Goal: Task Accomplishment & Management: Complete application form

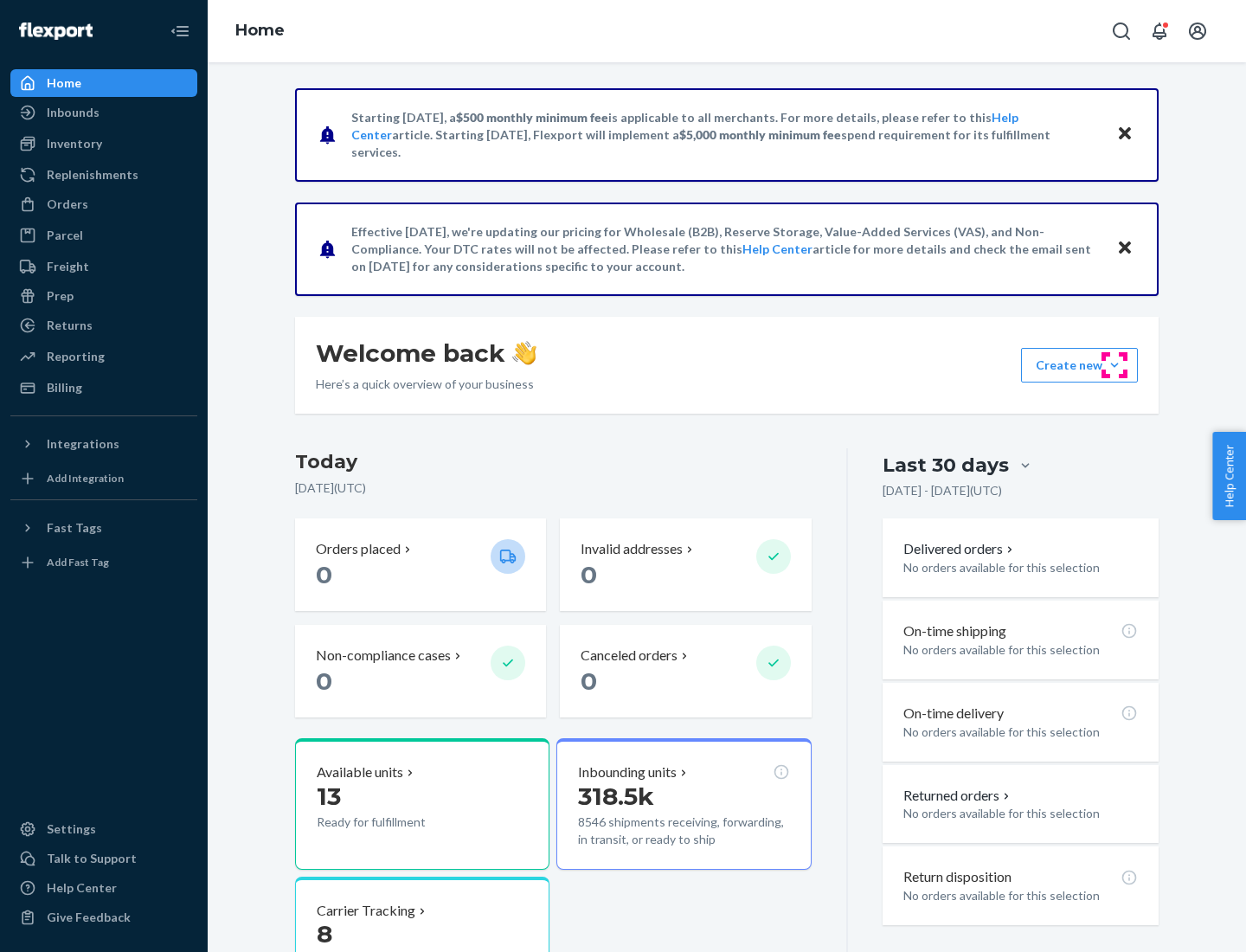
click at [1115, 365] on button "Create new Create new inbound Create new order Create new product" at bounding box center [1079, 365] width 117 height 35
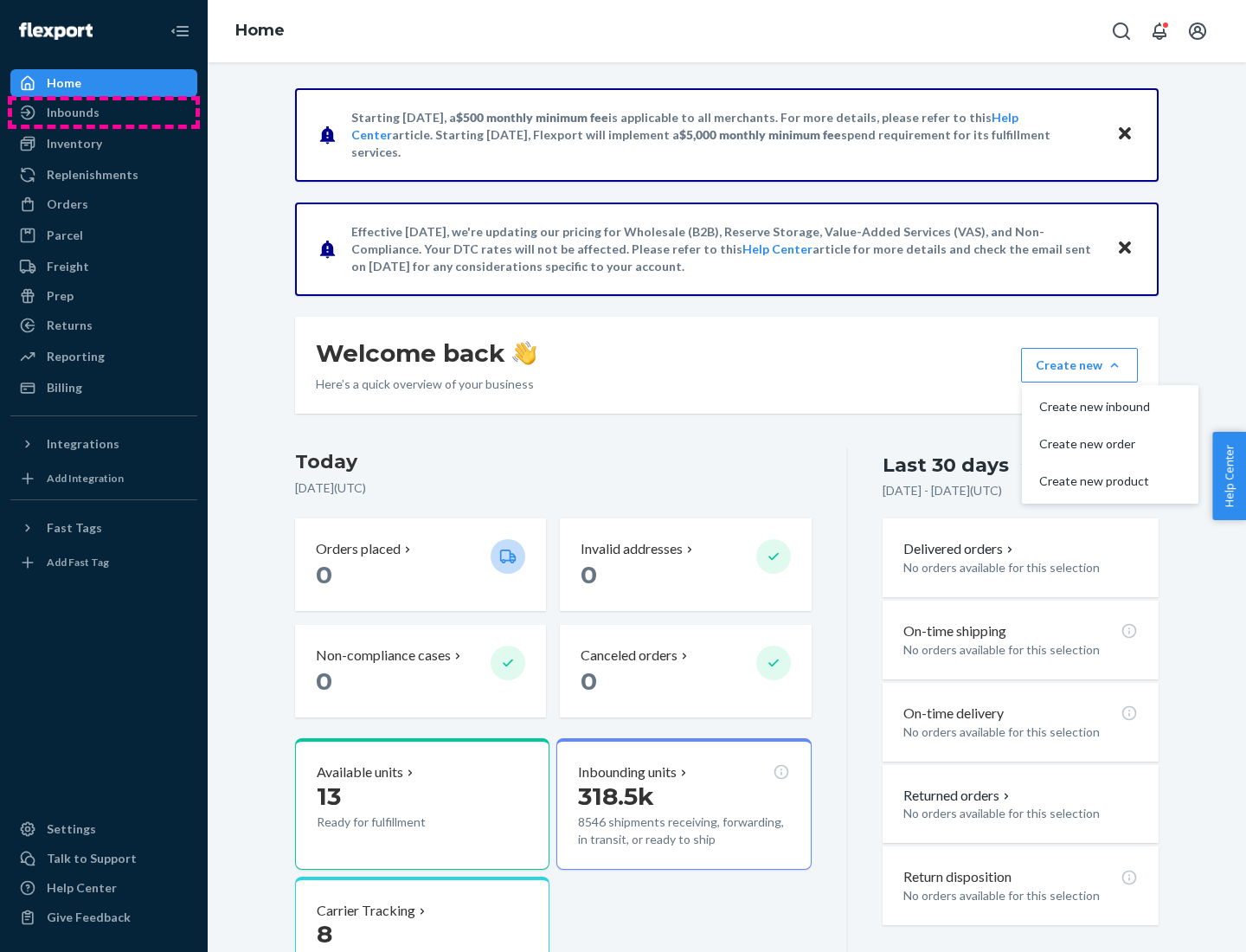
click at [104, 112] on div "Inbounds" at bounding box center [104, 112] width 183 height 24
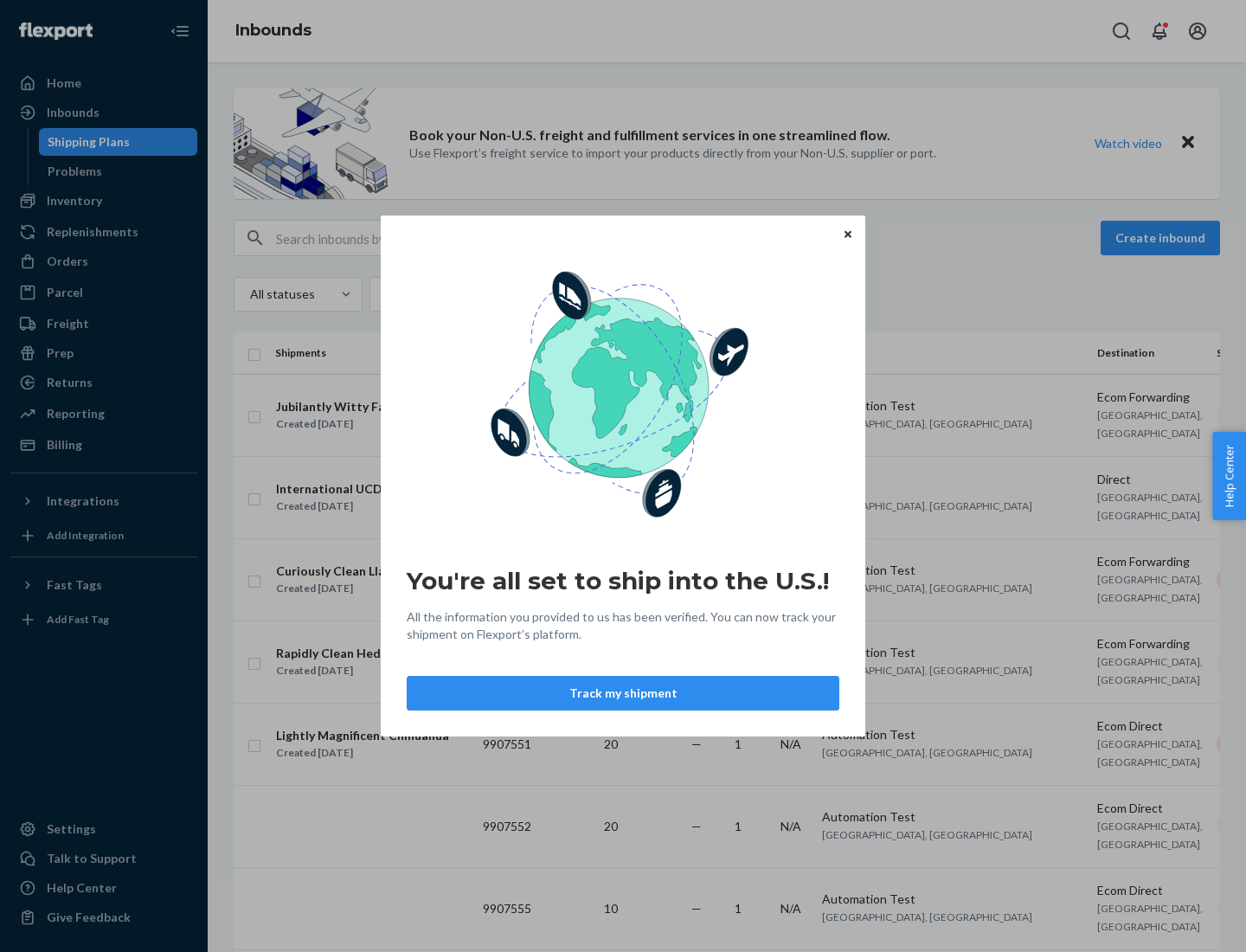
click at [623, 693] on button "Track my shipment" at bounding box center [623, 693] width 433 height 35
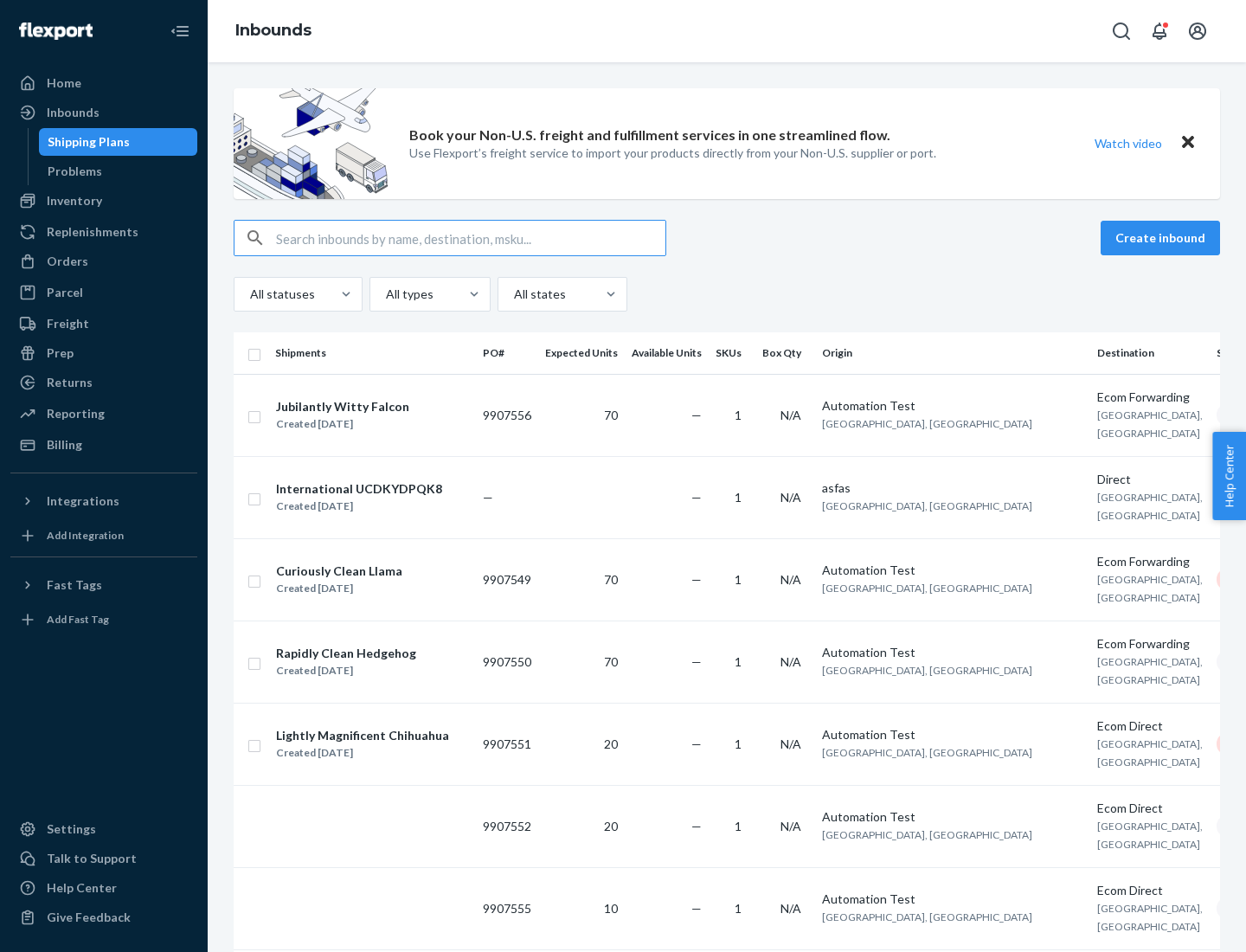
click at [1163, 238] on button "Create inbound" at bounding box center [1160, 238] width 119 height 35
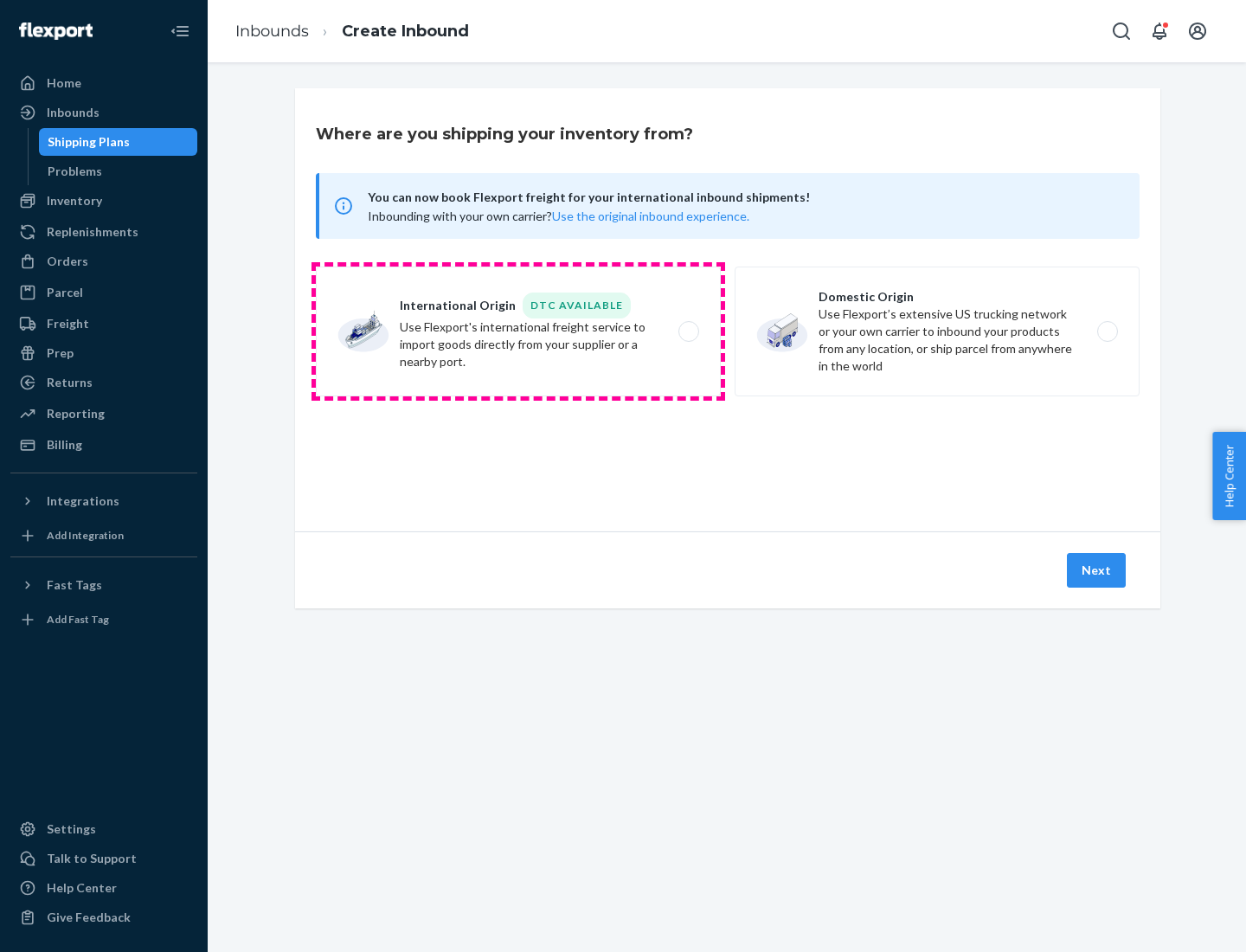
click at [518, 331] on label "International Origin DTC Available Use Flexport's international freight service…" at bounding box center [518, 331] width 405 height 130
click at [688, 331] on input "International Origin DTC Available Use Flexport's international freight service…" at bounding box center [694, 331] width 12 height 12
radio input "true"
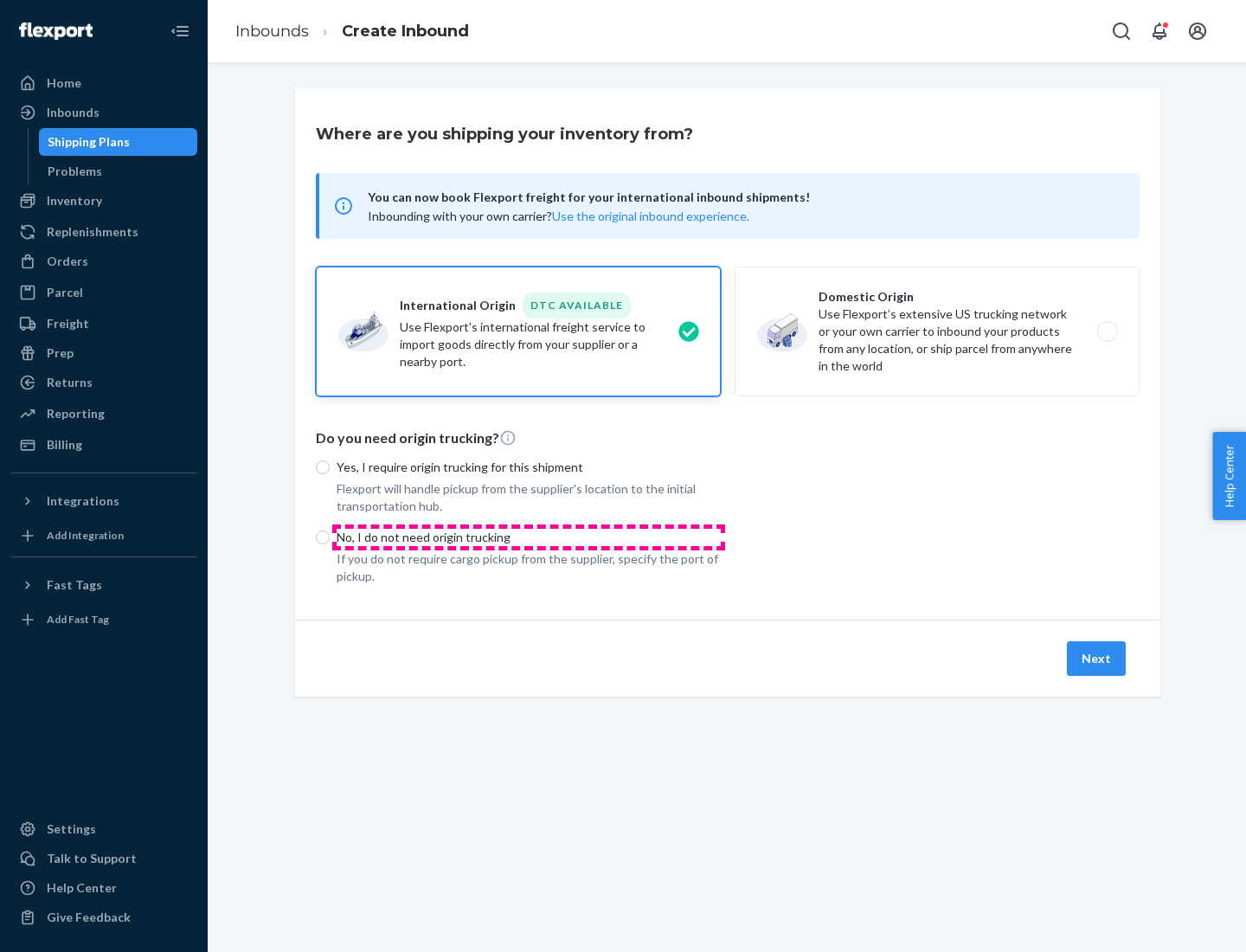
click at [529, 537] on p "No, I do not need origin trucking" at bounding box center [528, 537] width 384 height 17
click at [330, 537] on input "No, I do not need origin trucking" at bounding box center [323, 538] width 14 height 14
radio input "true"
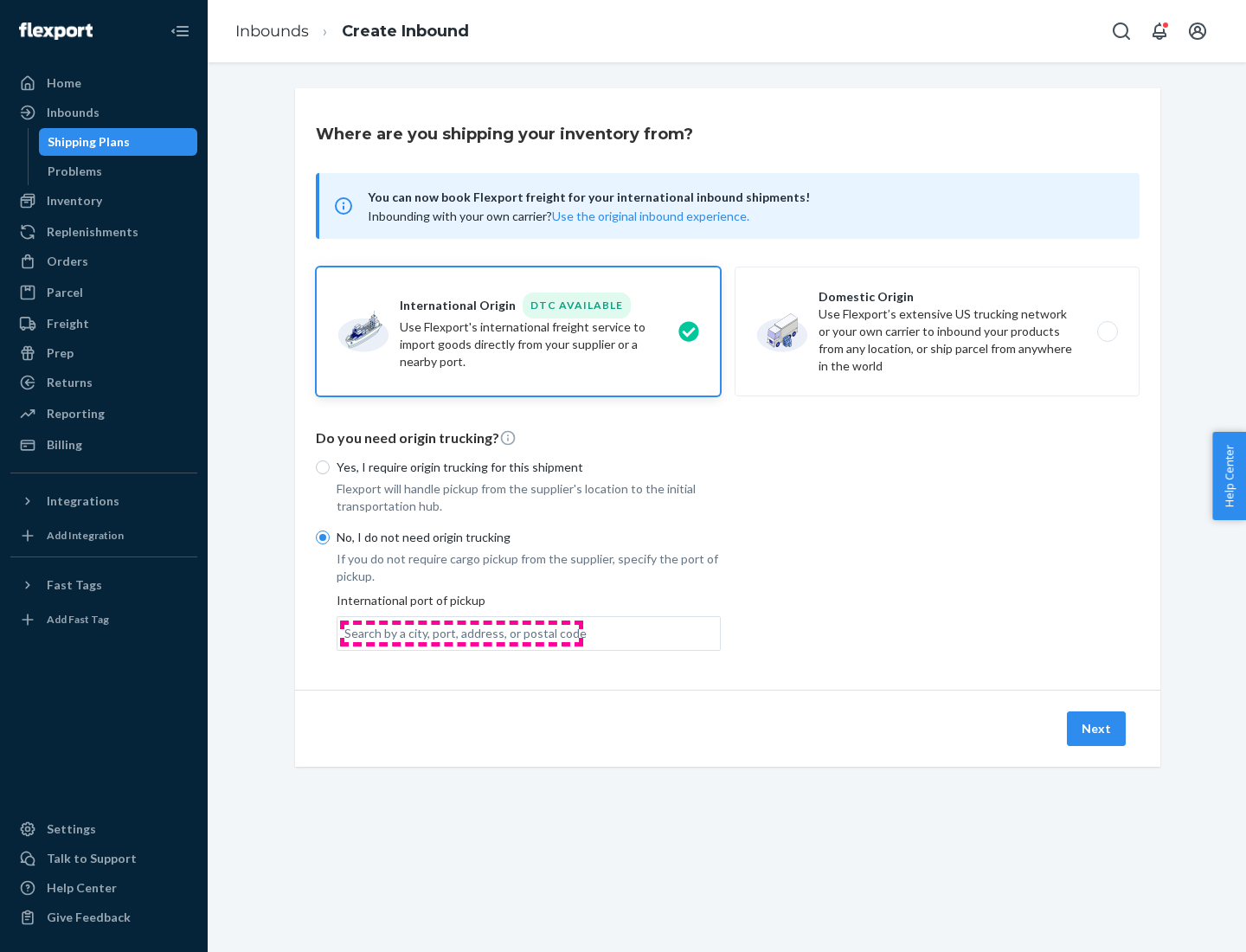
click at [461, 632] on div "Search by a city, port, address, or postal code" at bounding box center [466, 633] width 242 height 17
click at [346, 632] on input "Search by a city, port, address, or postal code" at bounding box center [346, 633] width 2 height 17
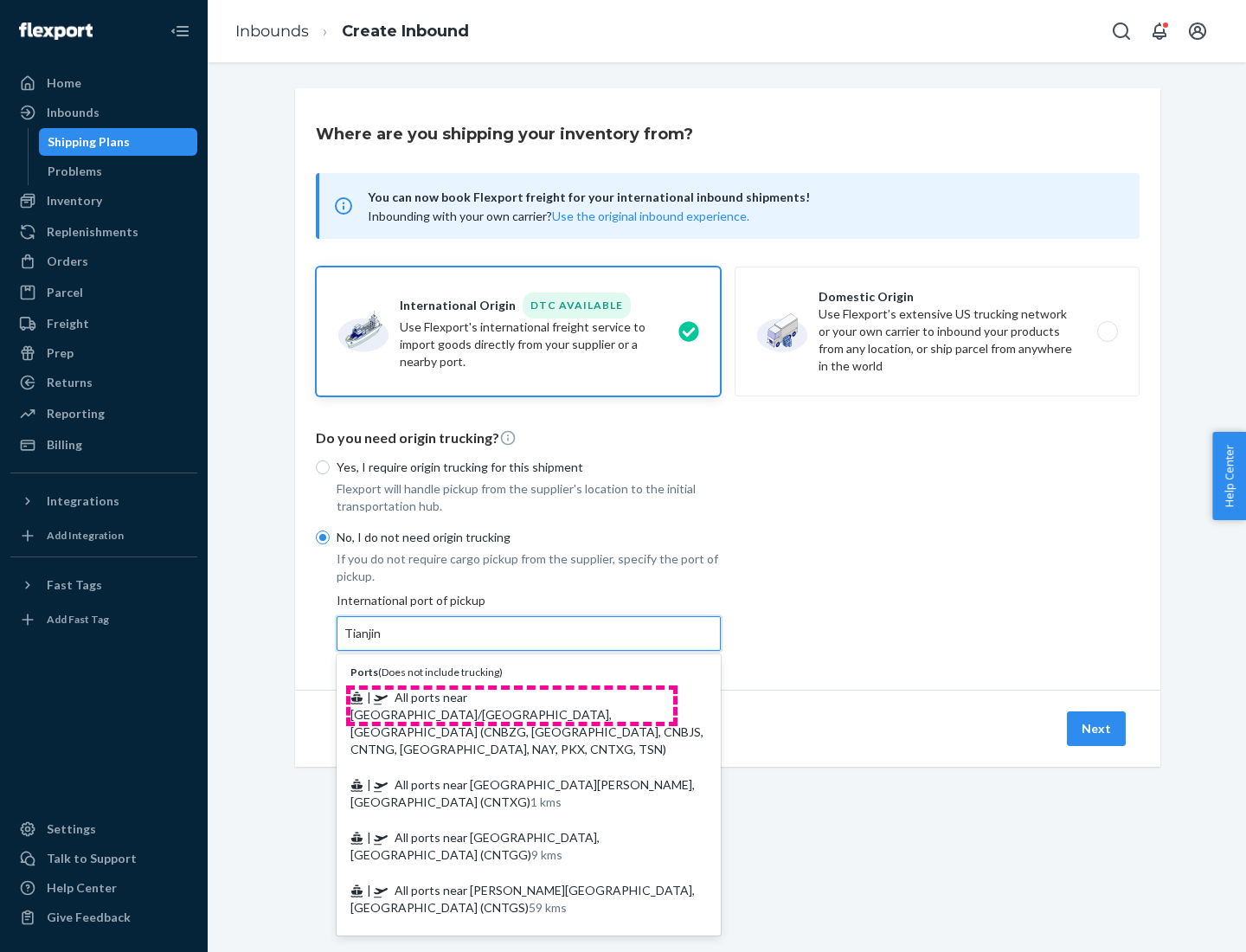
click at [511, 696] on span "| All ports near [GEOGRAPHIC_DATA]/[GEOGRAPHIC_DATA], [GEOGRAPHIC_DATA] (CNBZG,…" at bounding box center [527, 723] width 353 height 67
click at [383, 642] on input "Tianjin" at bounding box center [363, 633] width 38 height 17
type input "All ports near [GEOGRAPHIC_DATA]/[GEOGRAPHIC_DATA], [GEOGRAPHIC_DATA] (CNBZG, […"
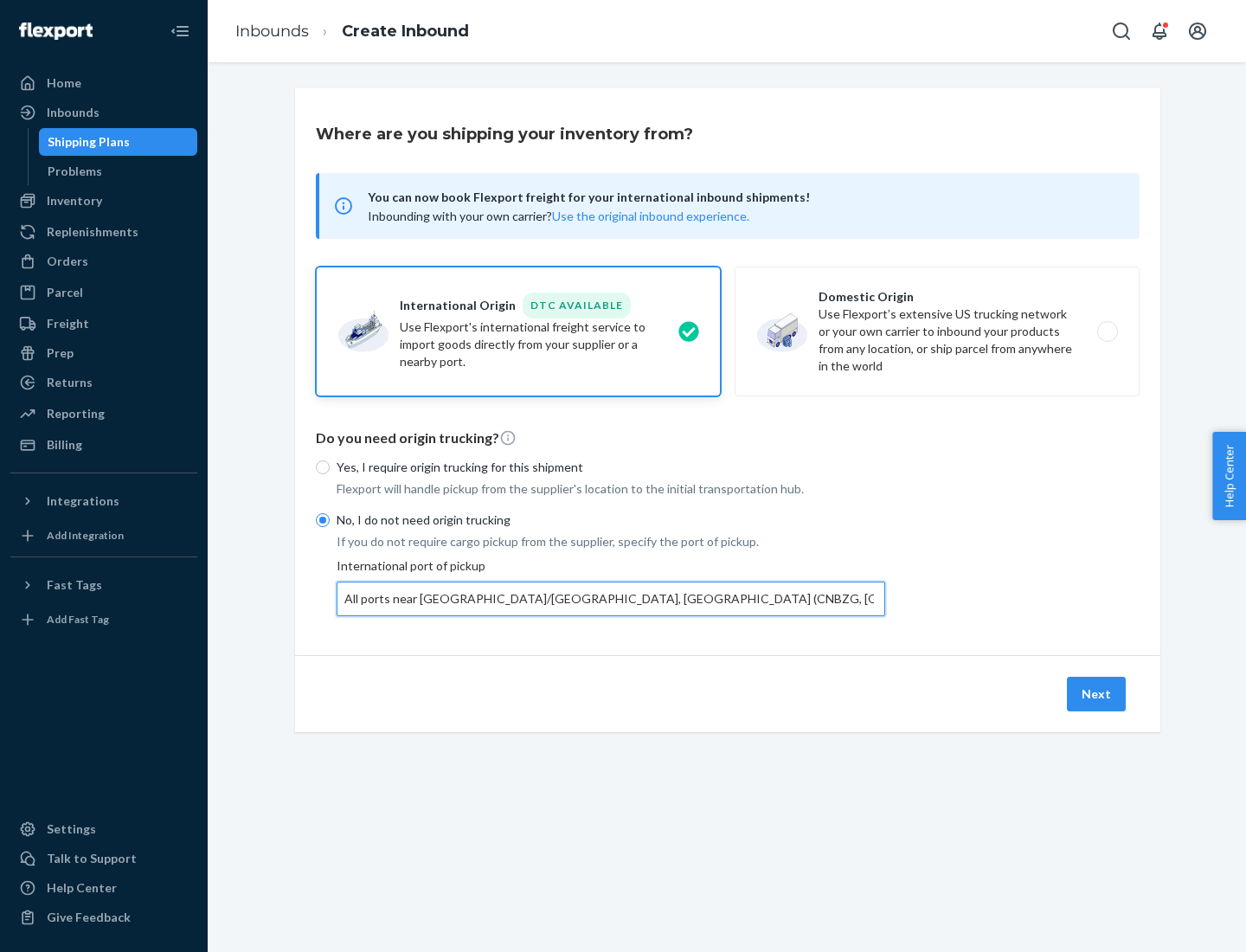
click at [1097, 693] on button "Next" at bounding box center [1096, 694] width 59 height 35
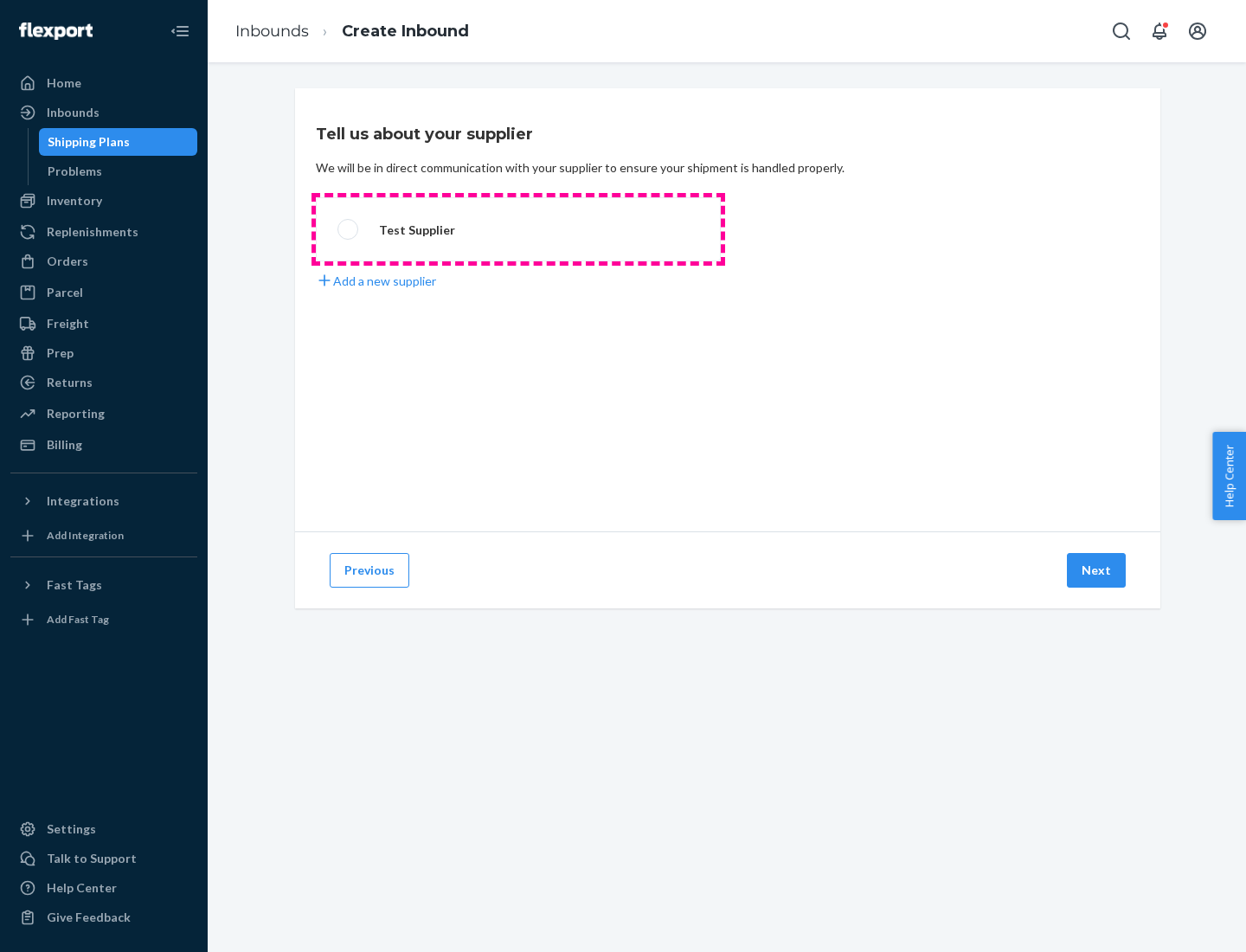
click at [518, 230] on label "Test Supplier" at bounding box center [518, 230] width 405 height 64
click at [349, 230] on input "Test Supplier" at bounding box center [343, 230] width 12 height 12
radio input "true"
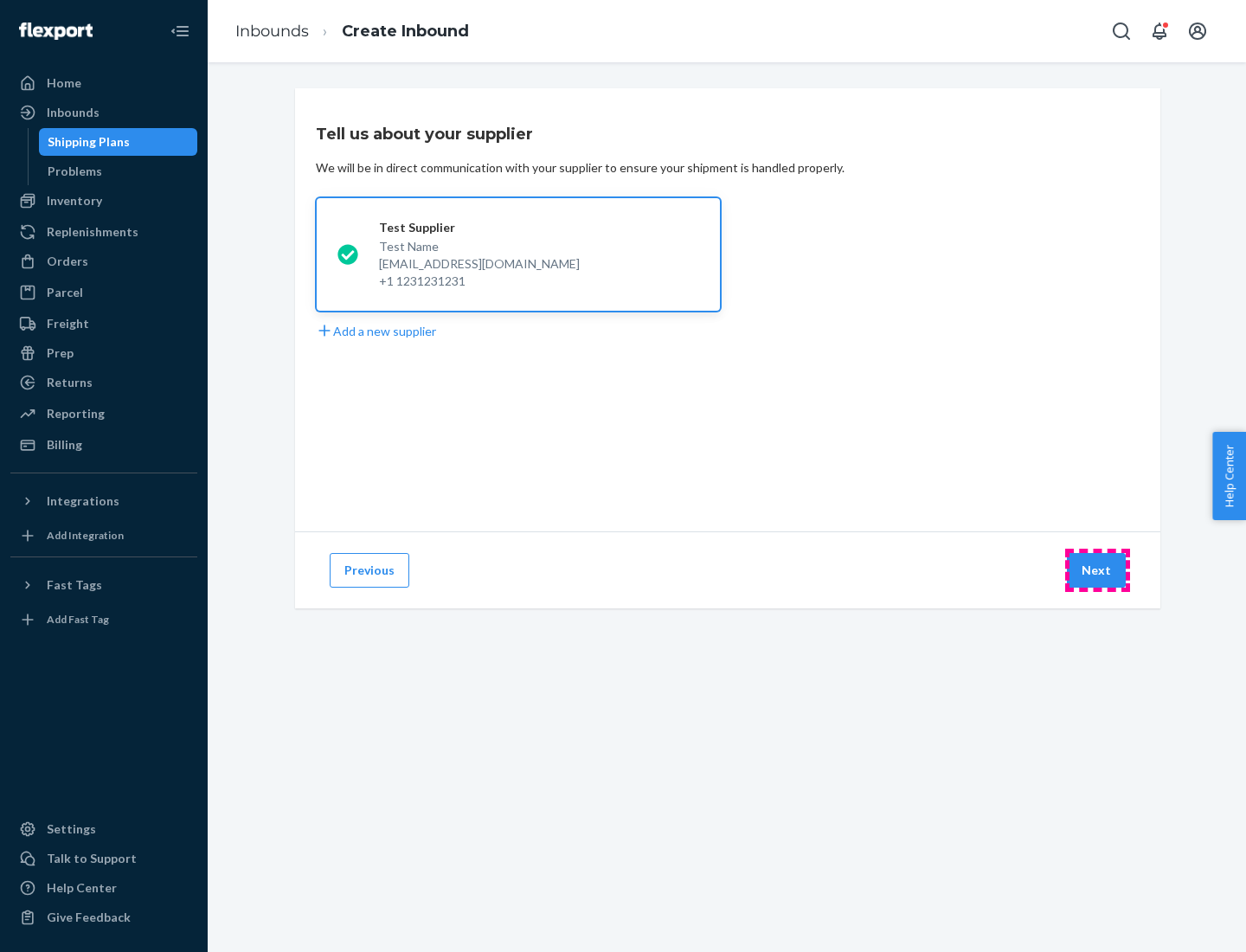
click at [1097, 570] on button "Next" at bounding box center [1096, 570] width 59 height 35
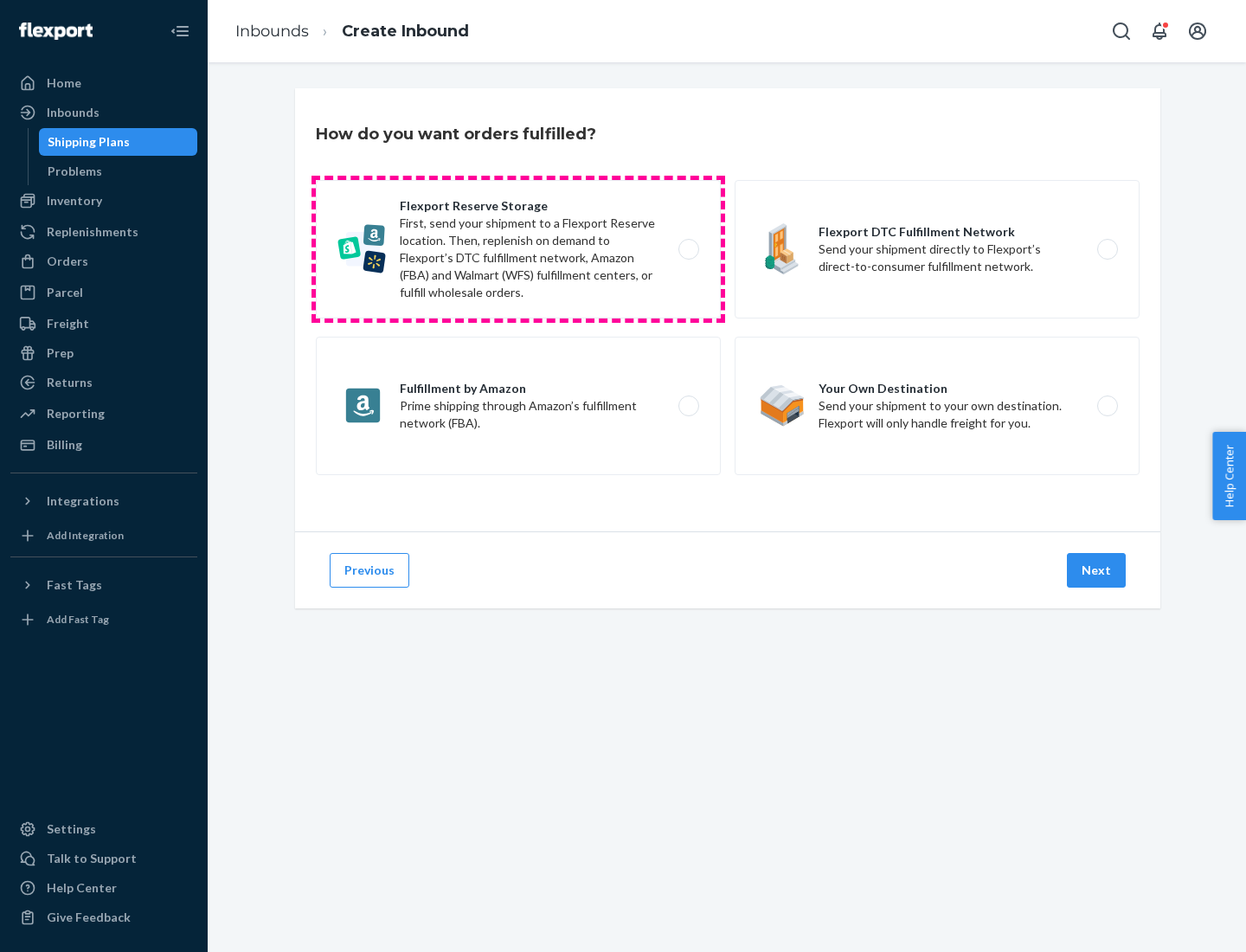
click at [518, 249] on label "Flexport Reserve Storage First, send your shipment to a Flexport Reserve locati…" at bounding box center [518, 248] width 405 height 138
click at [688, 249] on input "Flexport Reserve Storage First, send your shipment to a Flexport Reserve locati…" at bounding box center [694, 249] width 12 height 12
radio input "true"
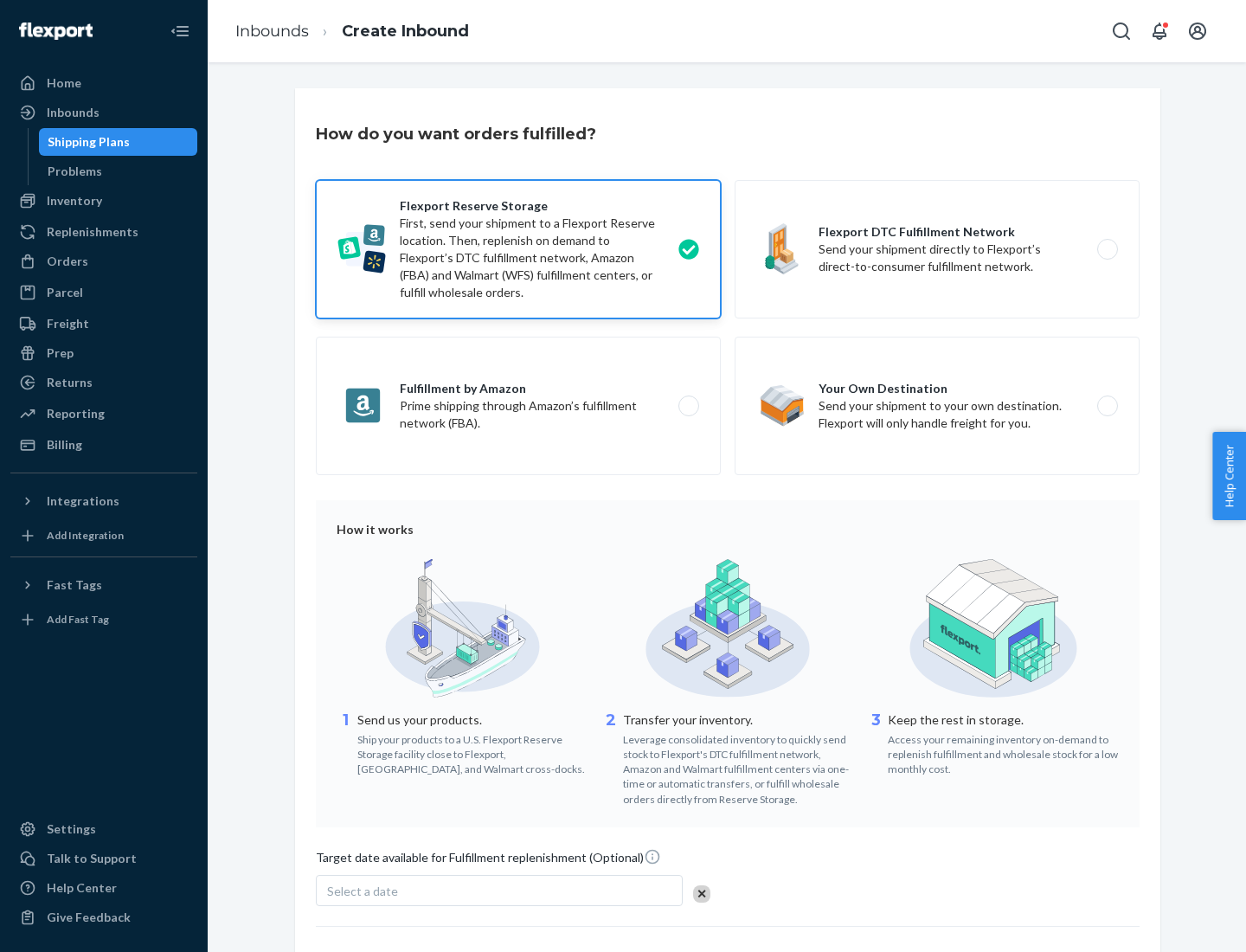
scroll to position [142, 0]
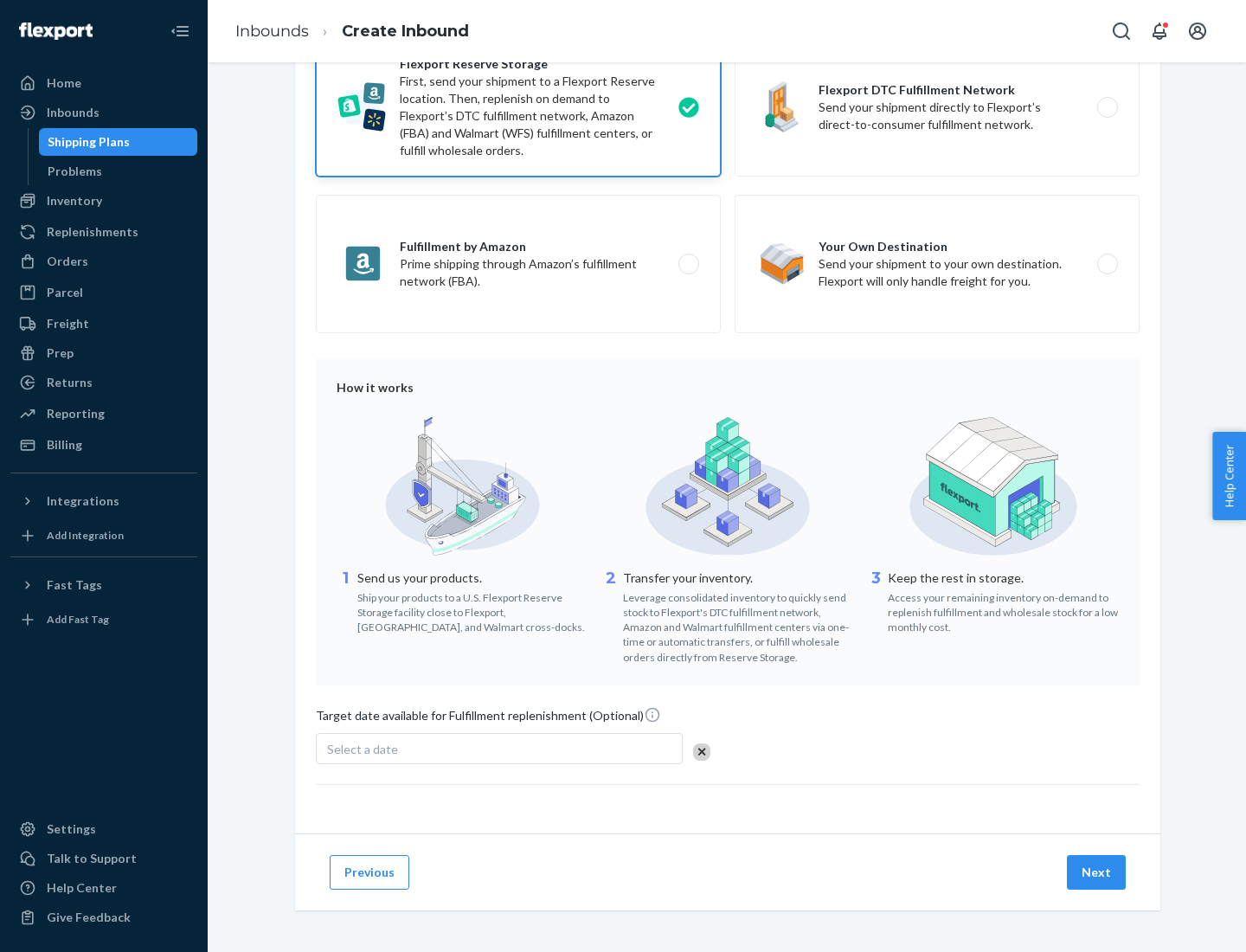
click at [1097, 872] on button "Next" at bounding box center [1096, 872] width 59 height 35
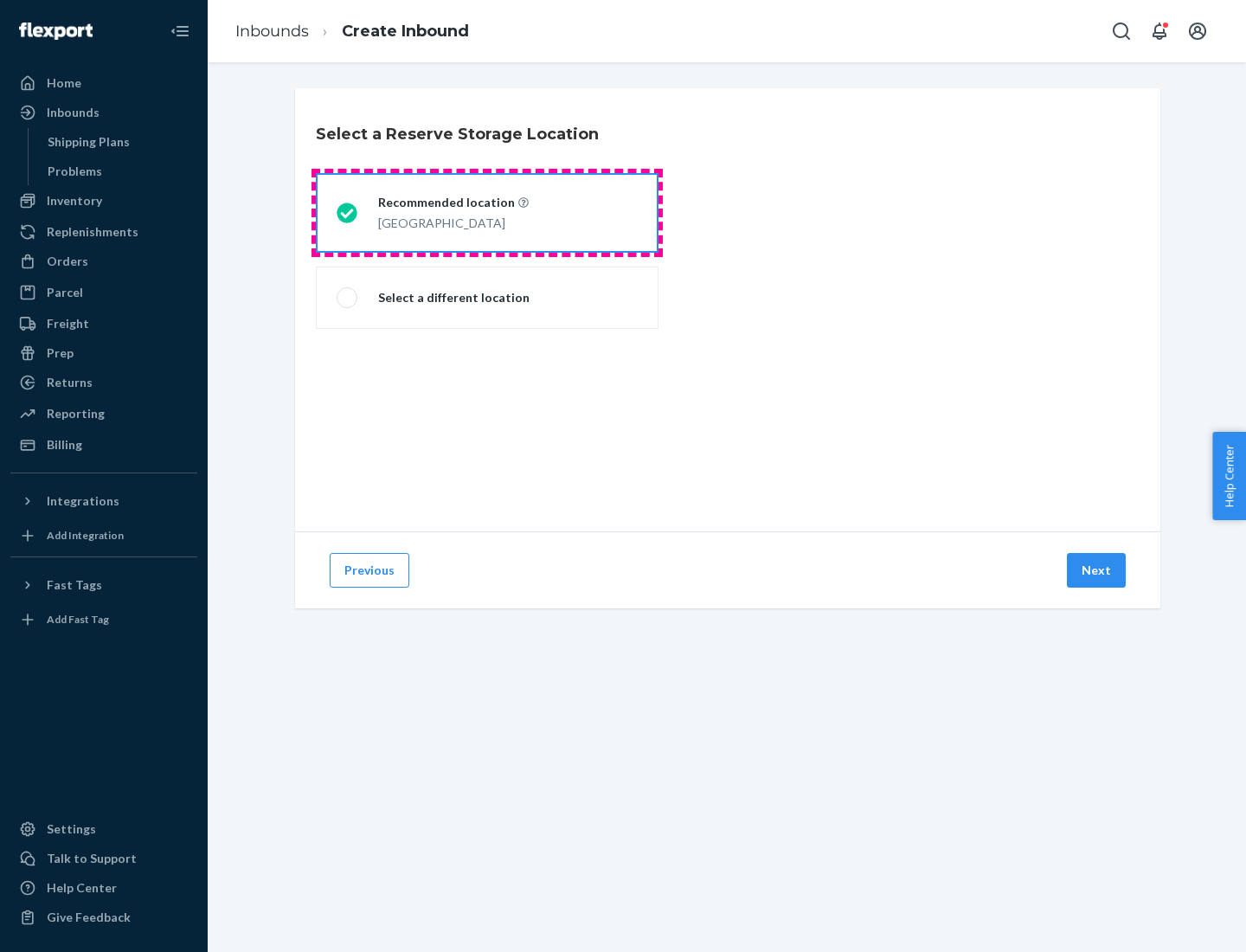
click at [487, 213] on div "[GEOGRAPHIC_DATA]" at bounding box center [453, 221] width 151 height 20
click at [348, 213] on input "Recommended location [GEOGRAPHIC_DATA]" at bounding box center [342, 213] width 12 height 12
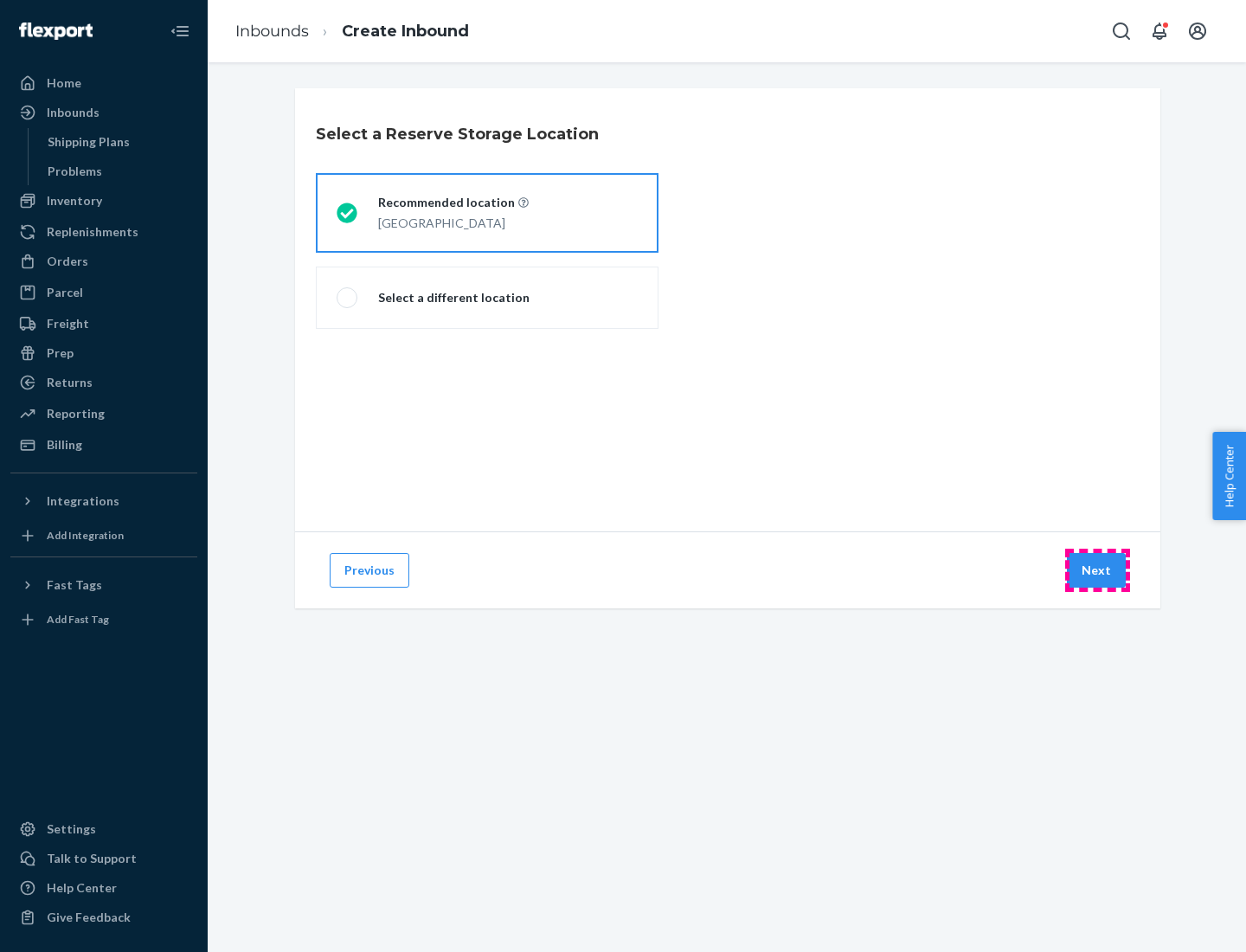
click at [1097, 570] on button "Next" at bounding box center [1096, 570] width 59 height 35
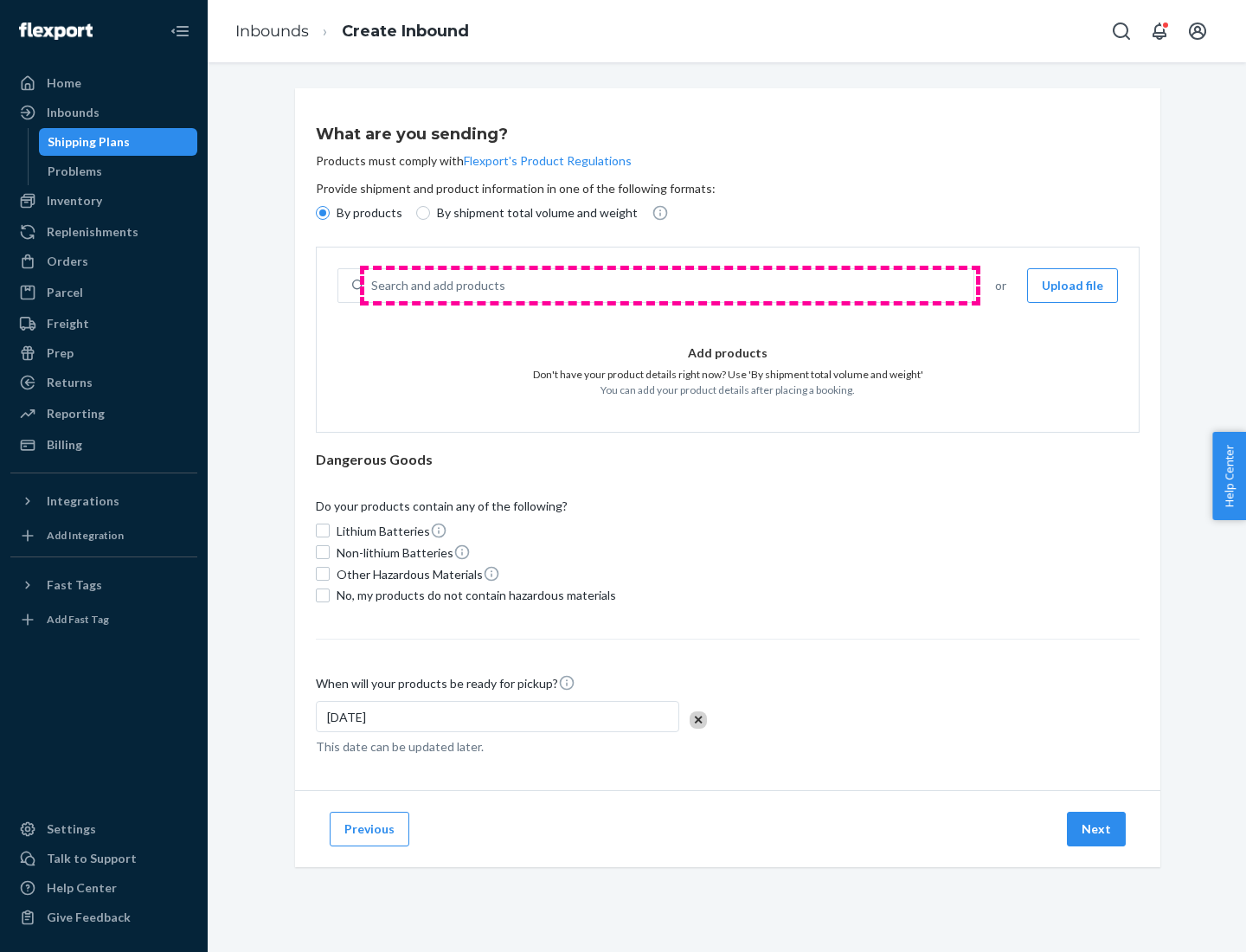
click at [670, 286] on div "Search and add products" at bounding box center [669, 285] width 609 height 31
click at [373, 286] on input "Search and add products" at bounding box center [372, 285] width 2 height 17
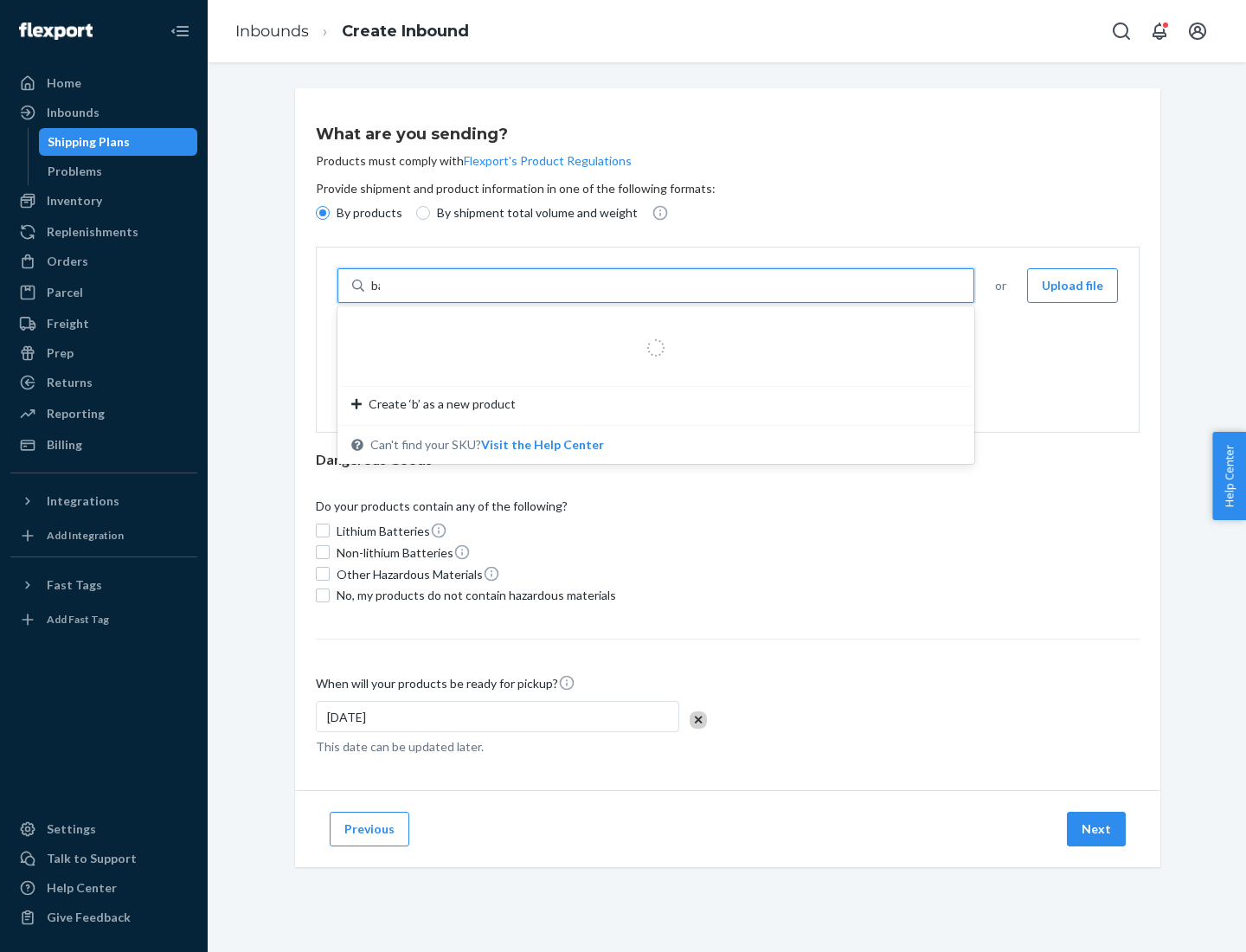
type input "basic"
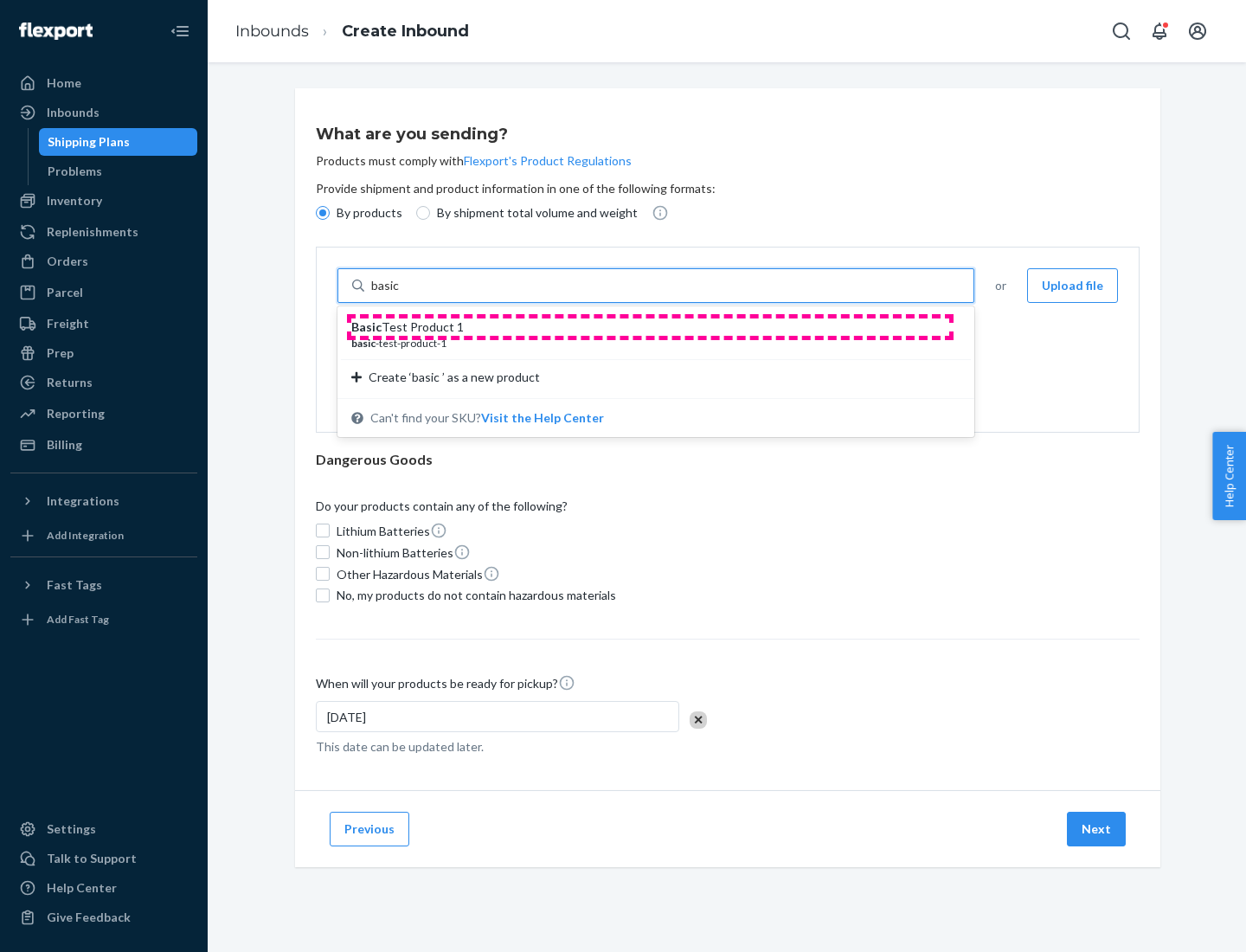
click at [650, 327] on div "Basic Test Product 1" at bounding box center [649, 327] width 596 height 17
click at [403, 294] on input "basic" at bounding box center [387, 285] width 31 height 17
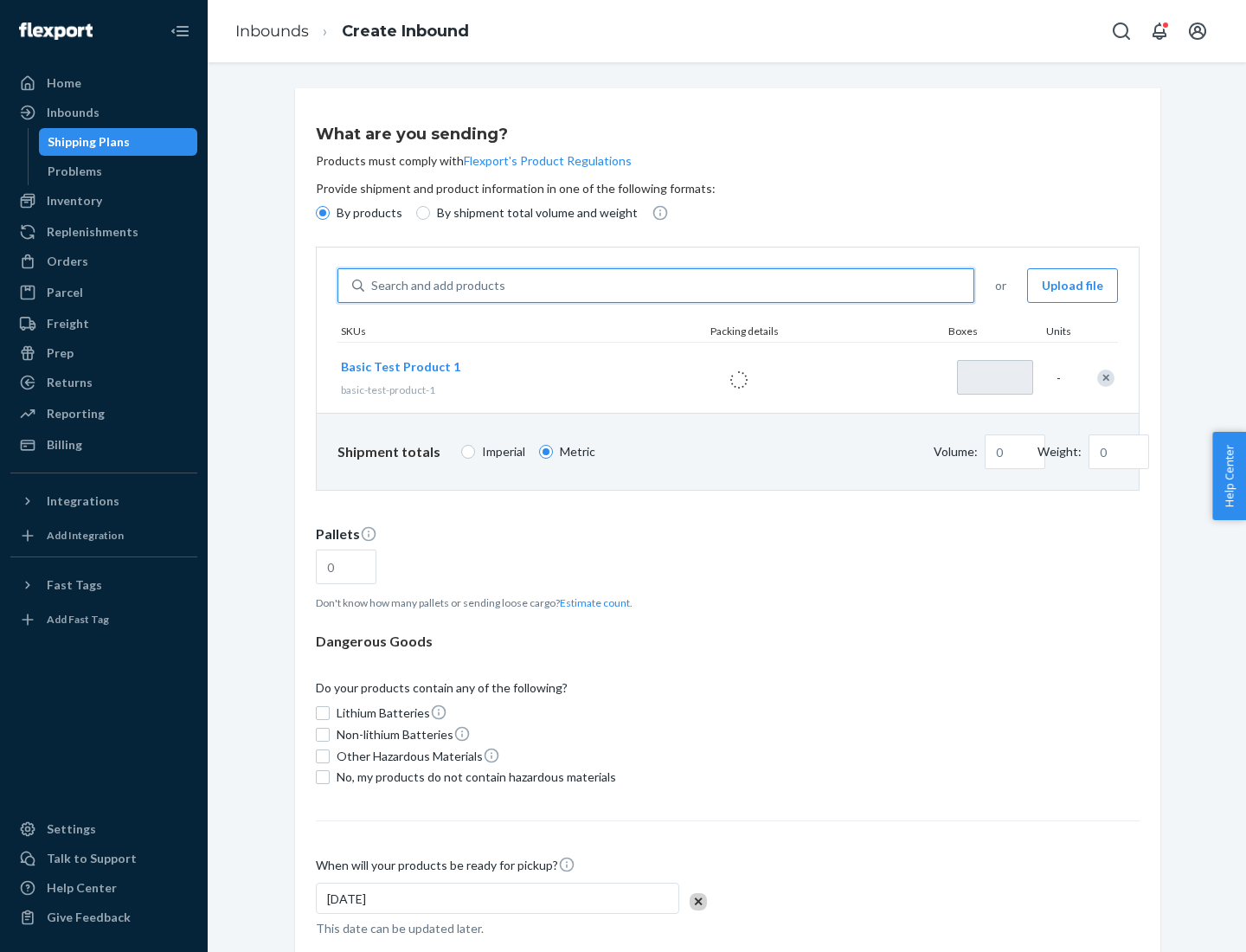
type input "1"
type input "1.09"
type input "3.27"
type input "3"
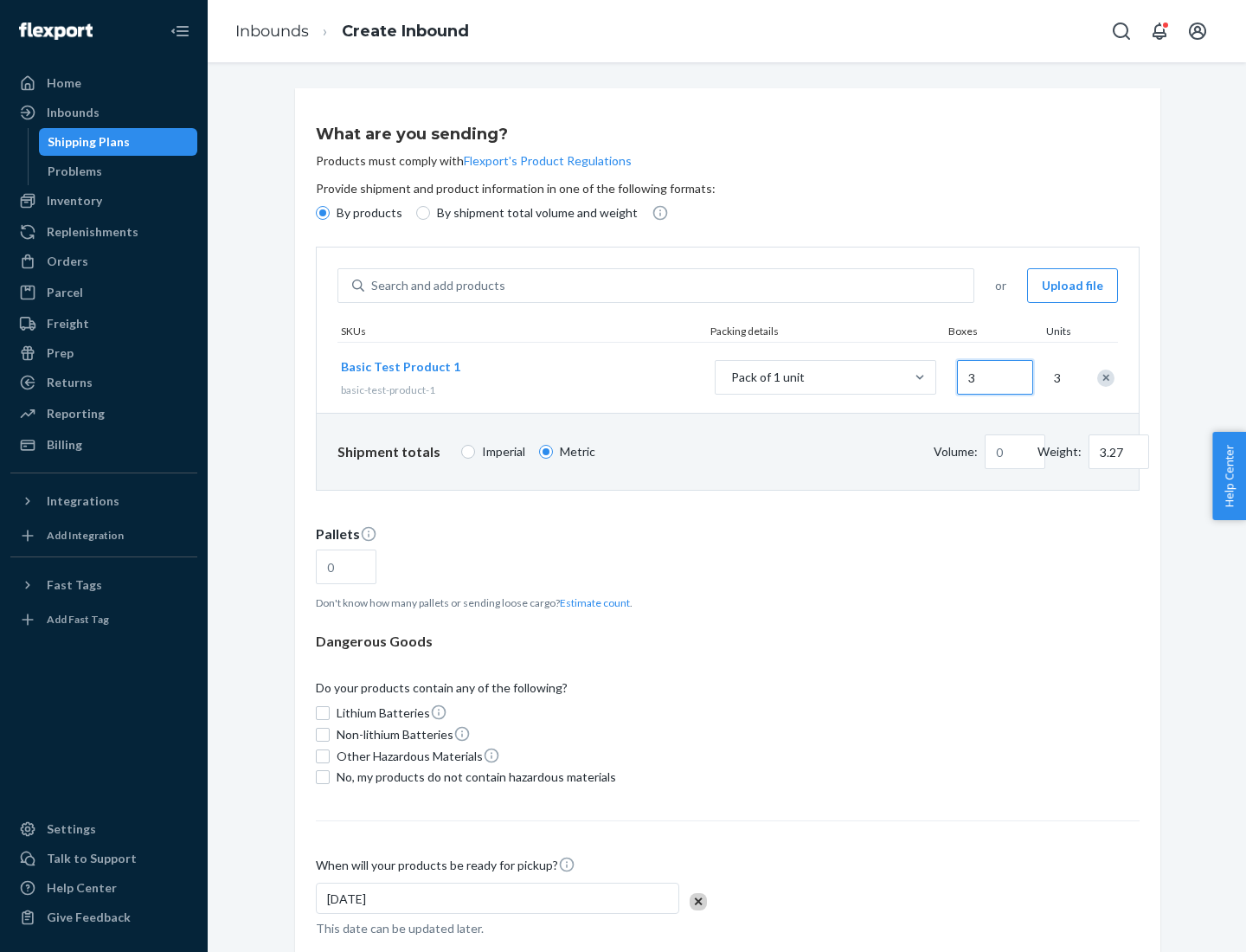
type input "0.01"
type input "32.66"
type input "300"
type input "0.07"
type input "326.59"
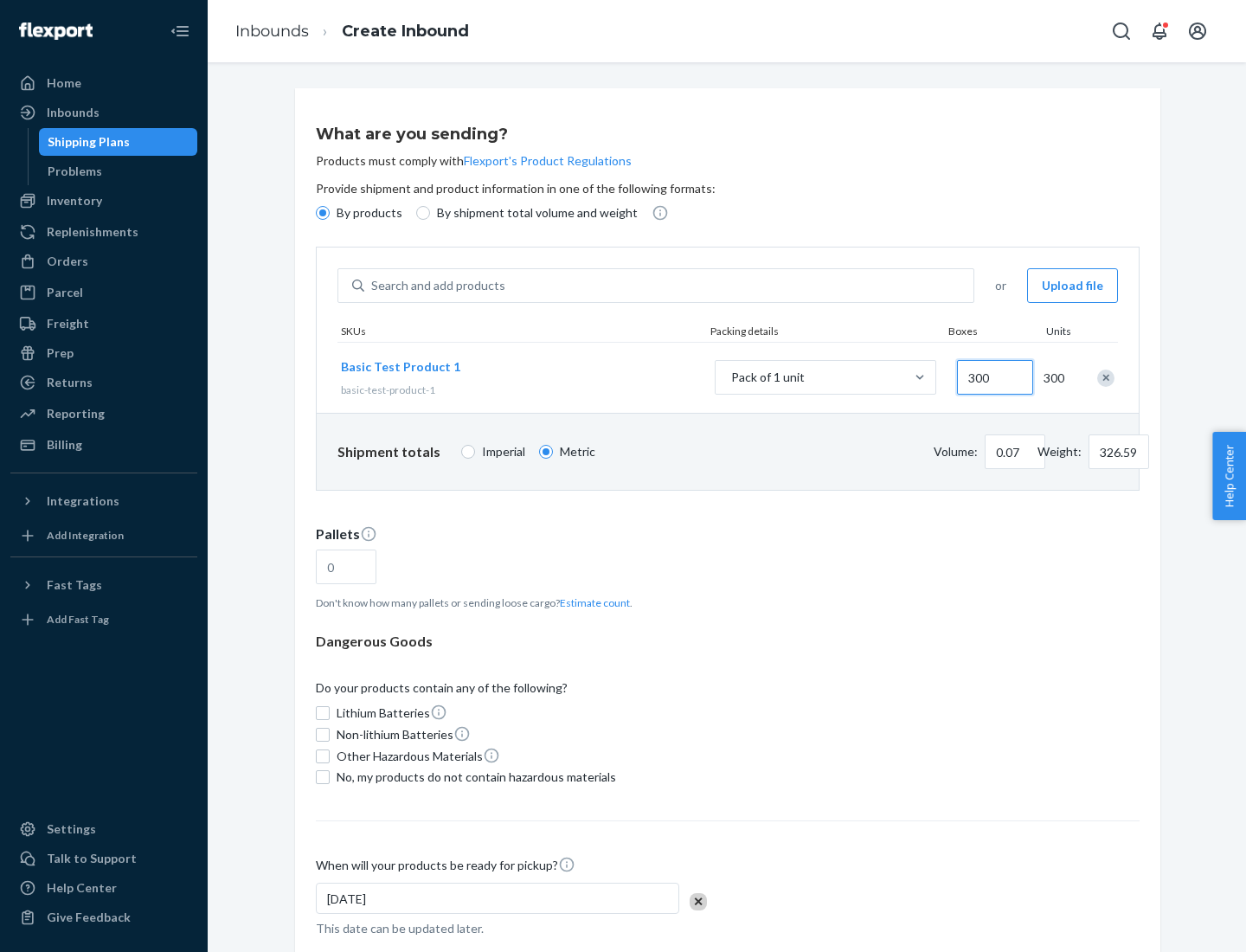
type input "3000"
type input "0.68"
type input "3265.86"
type input "1.09"
type input "10"
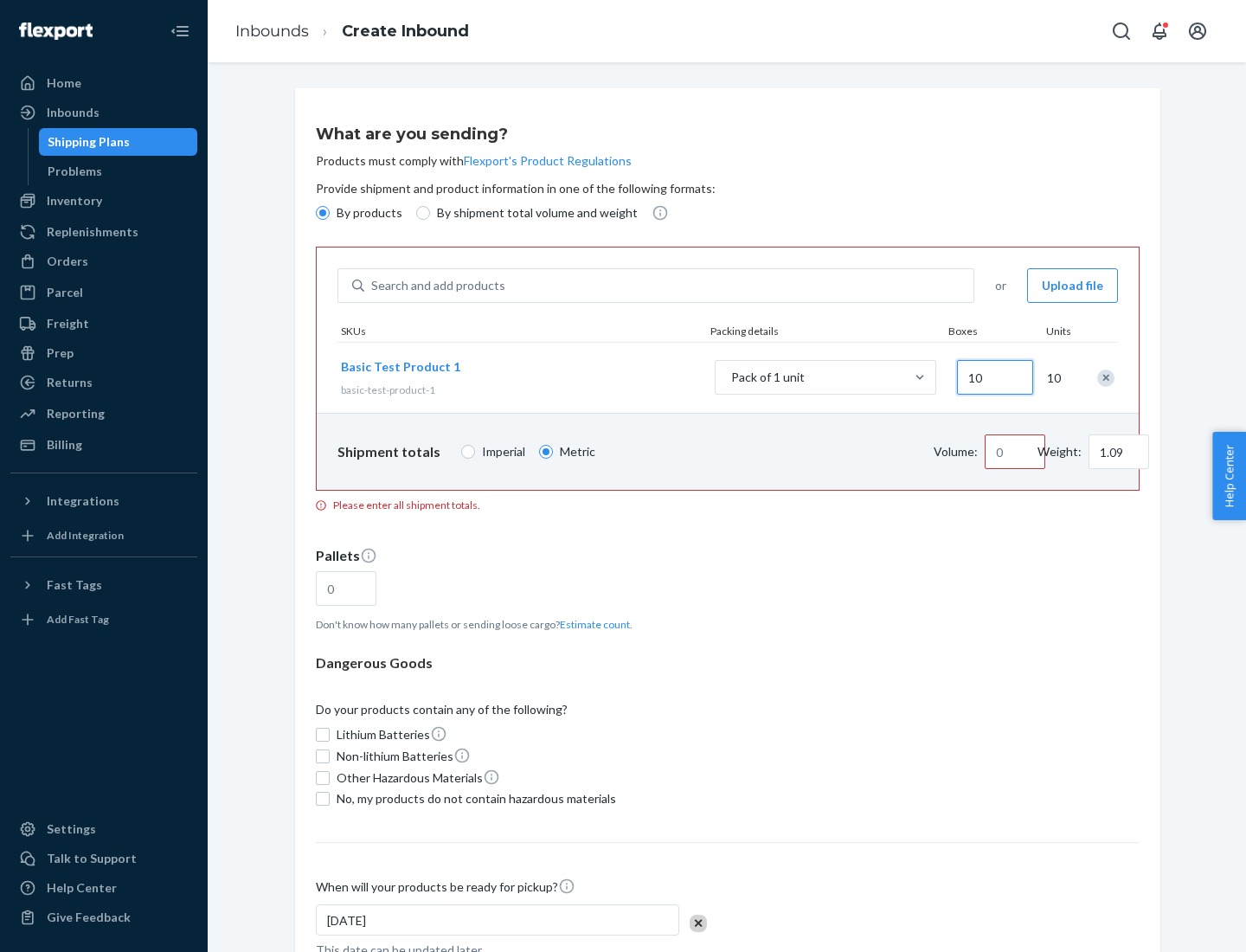
type input "10.89"
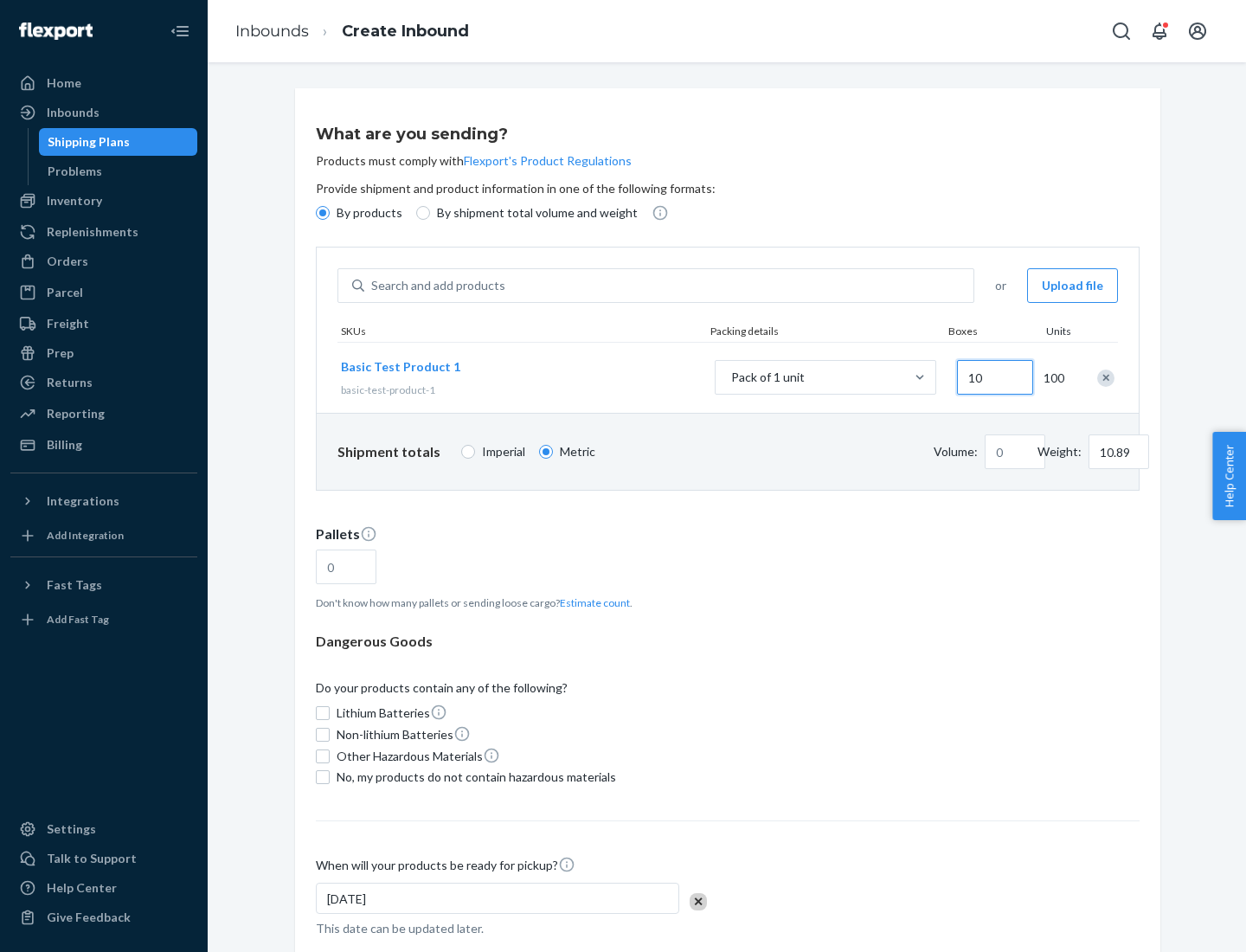
type input "100"
type input "0.02"
type input "108.86"
type input "1000"
type input "0.23"
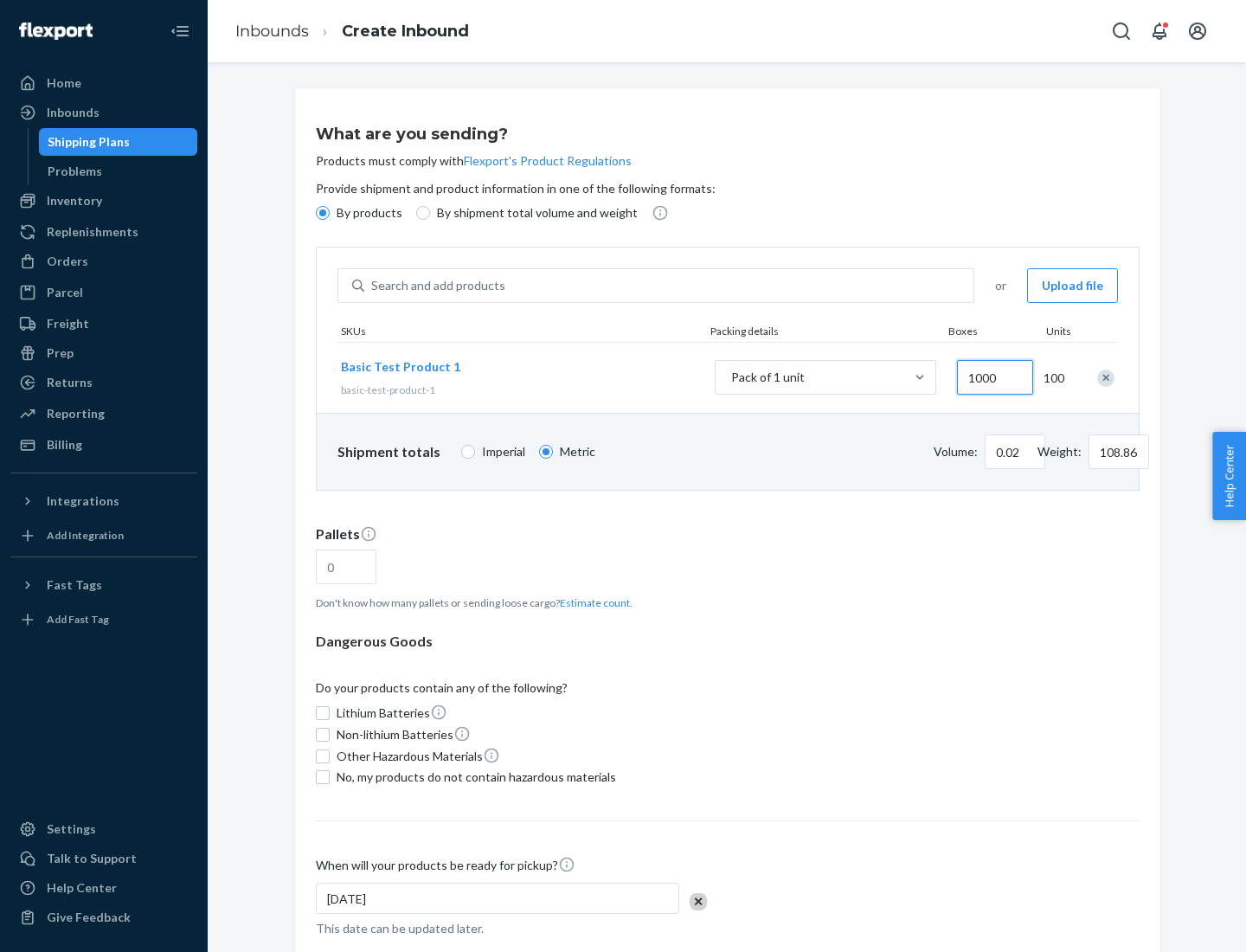
type input "1088.62"
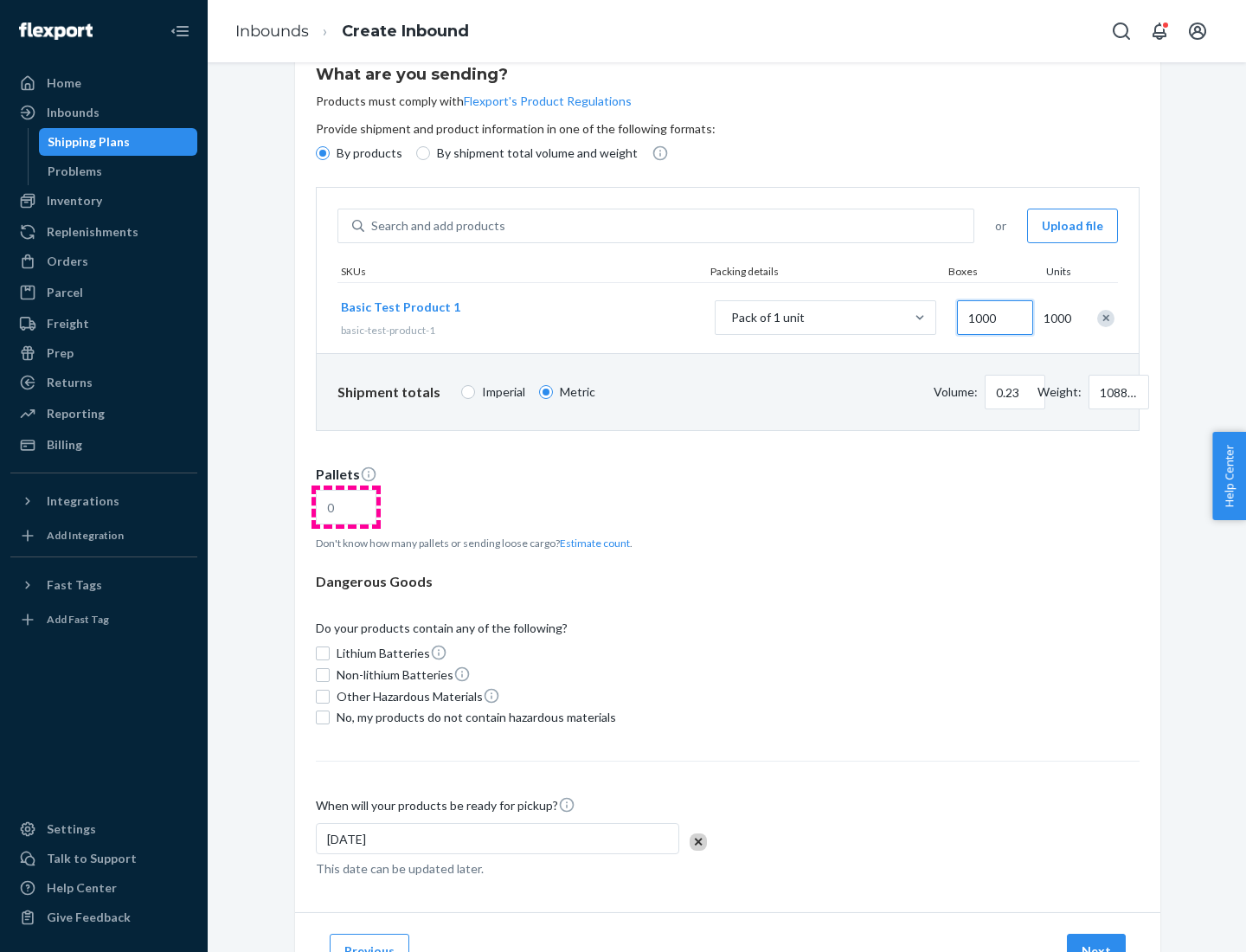
type input "1000"
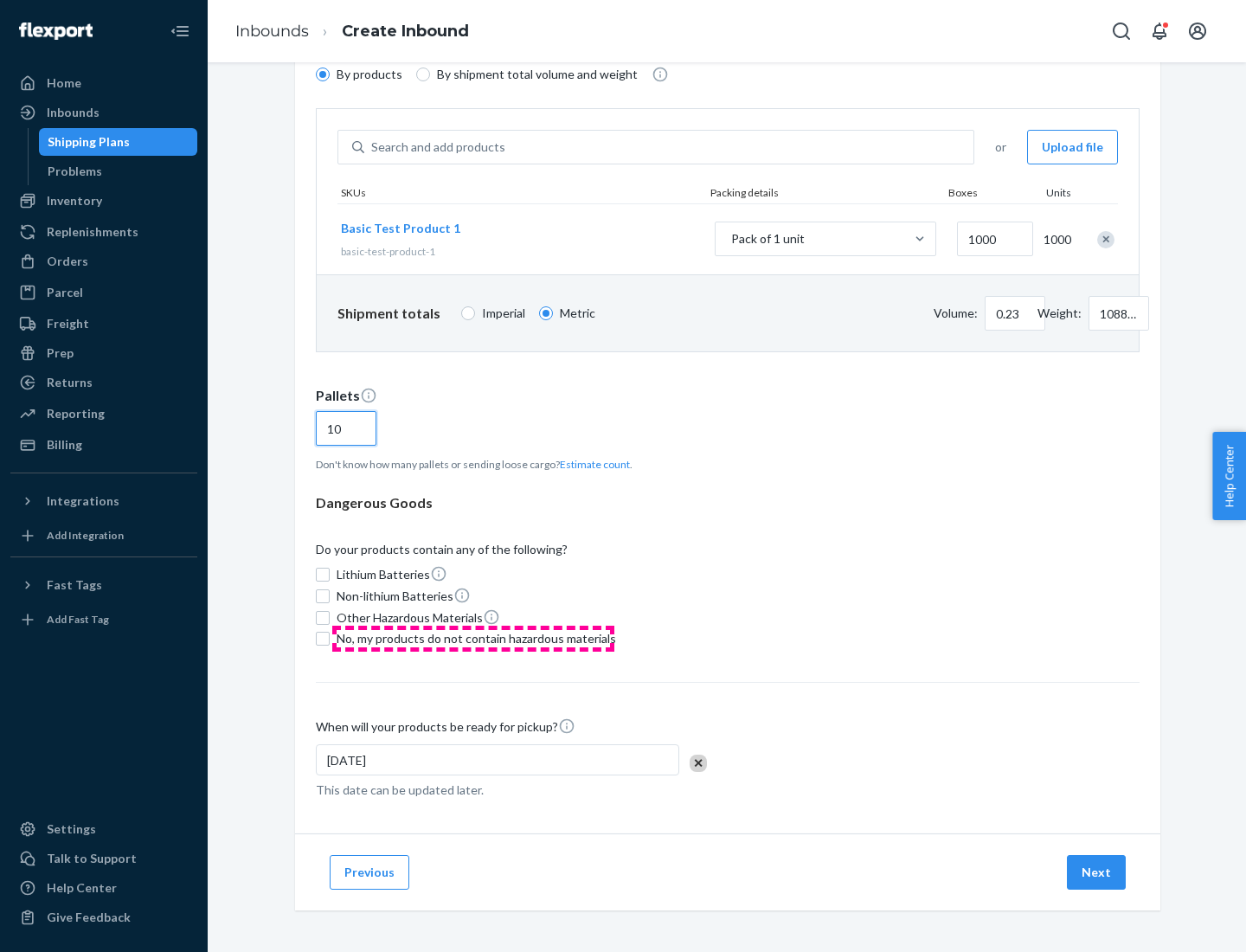
type input "10"
click at [474, 639] on span "No, my products do not contain hazardous materials" at bounding box center [476, 638] width 280 height 17
click at [330, 639] on input "No, my products do not contain hazardous materials" at bounding box center [323, 639] width 14 height 14
checkbox input "true"
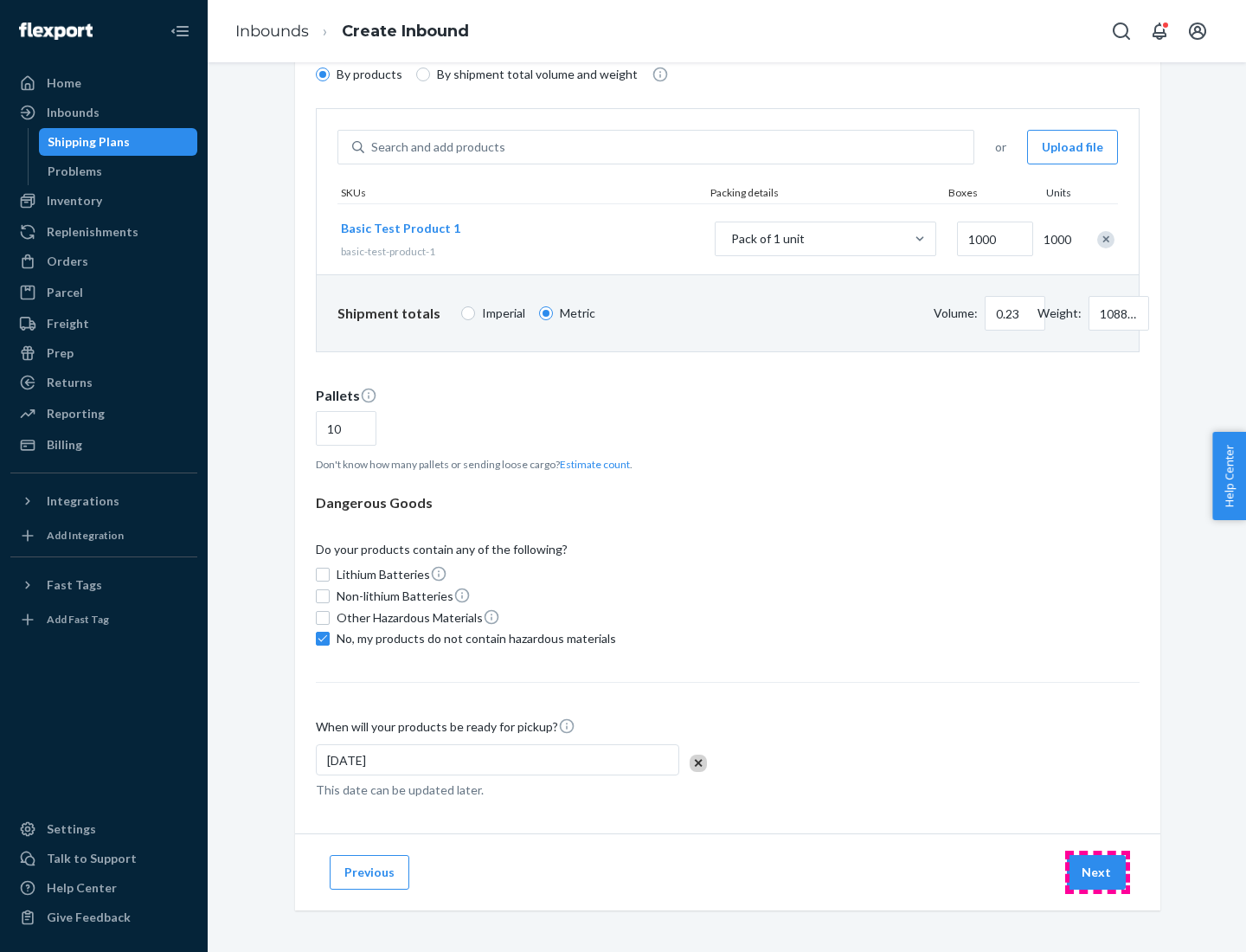
click at [1097, 873] on button "Next" at bounding box center [1096, 872] width 59 height 35
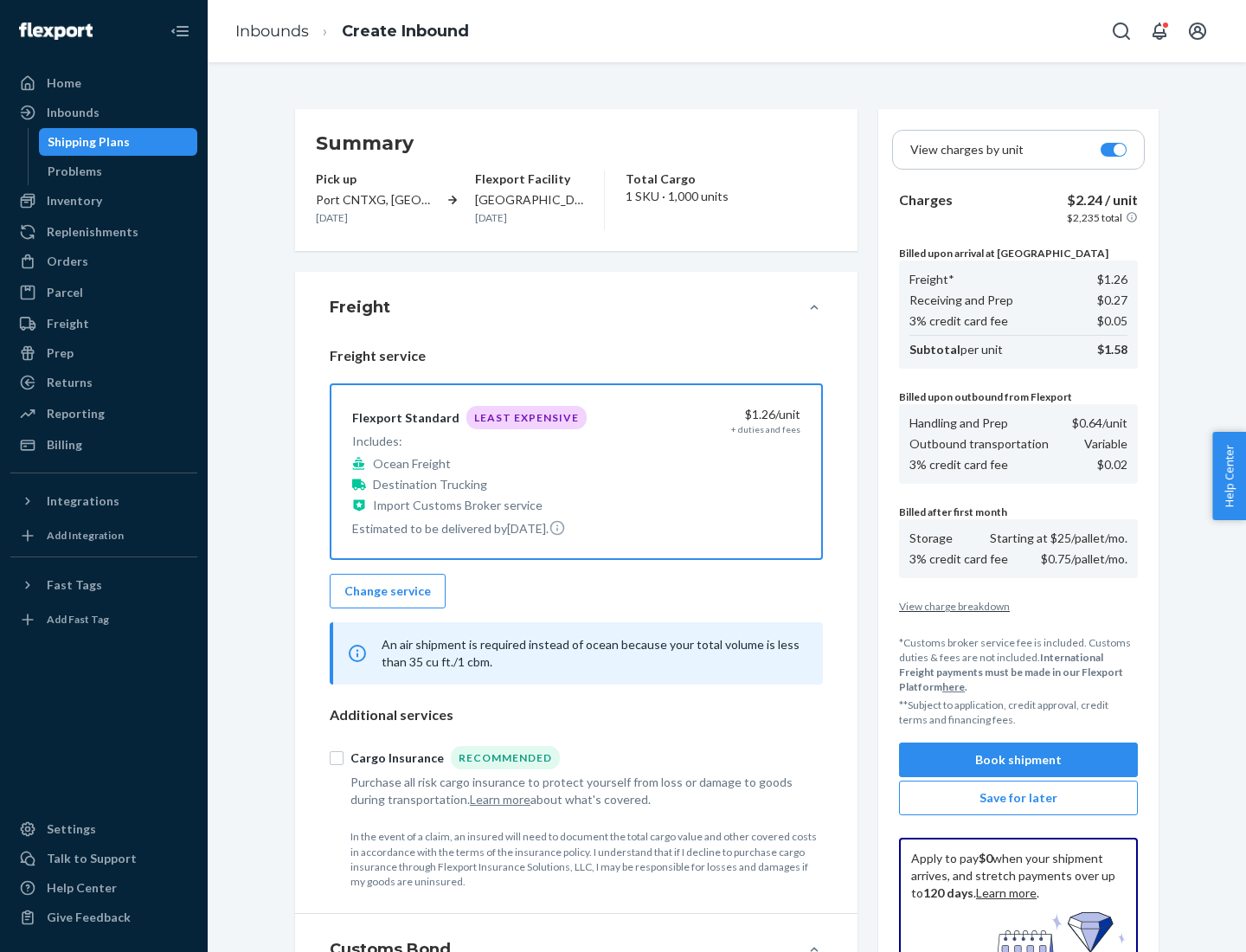
scroll to position [253, 0]
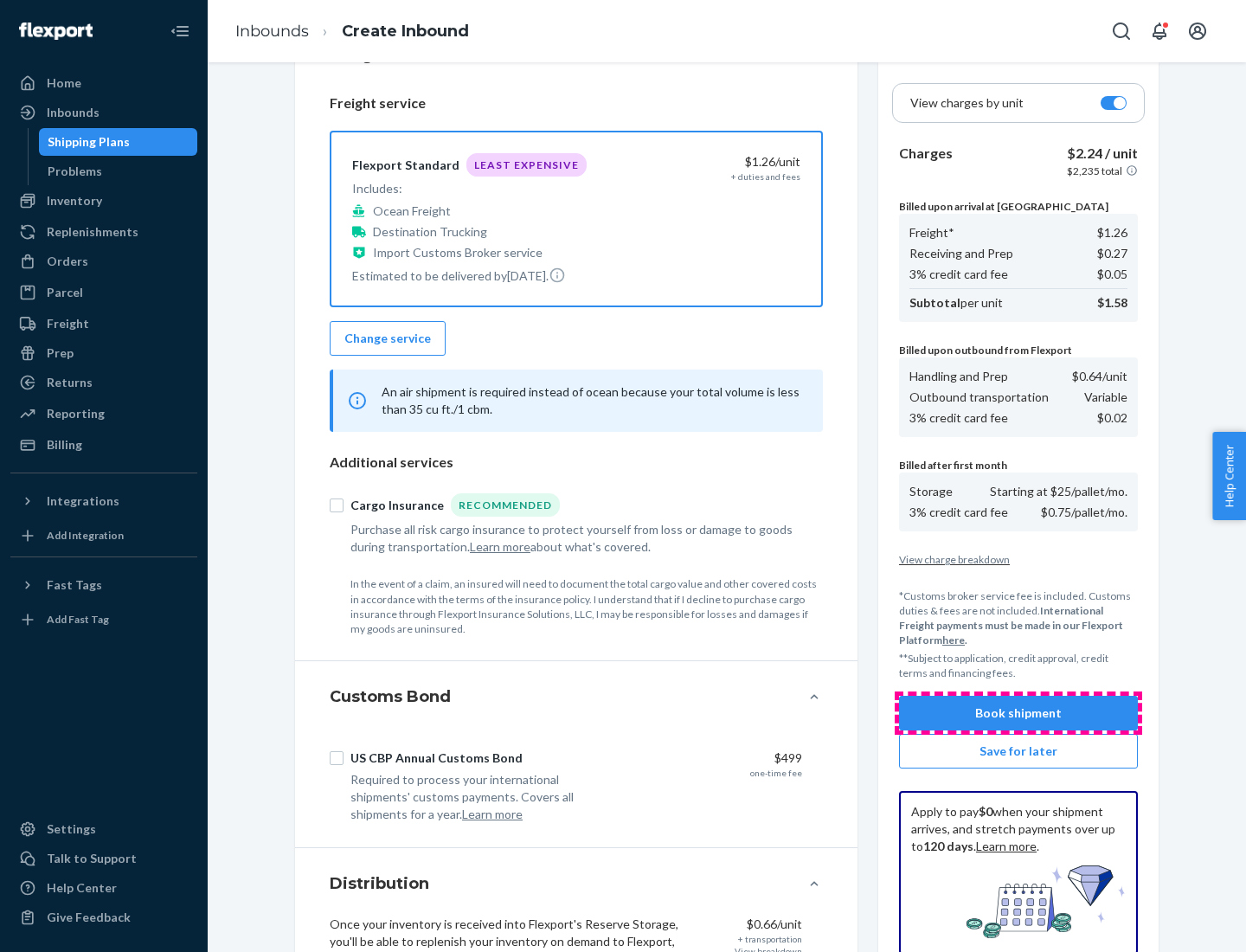
click at [1019, 713] on button "Book shipment" at bounding box center [1019, 712] width 239 height 35
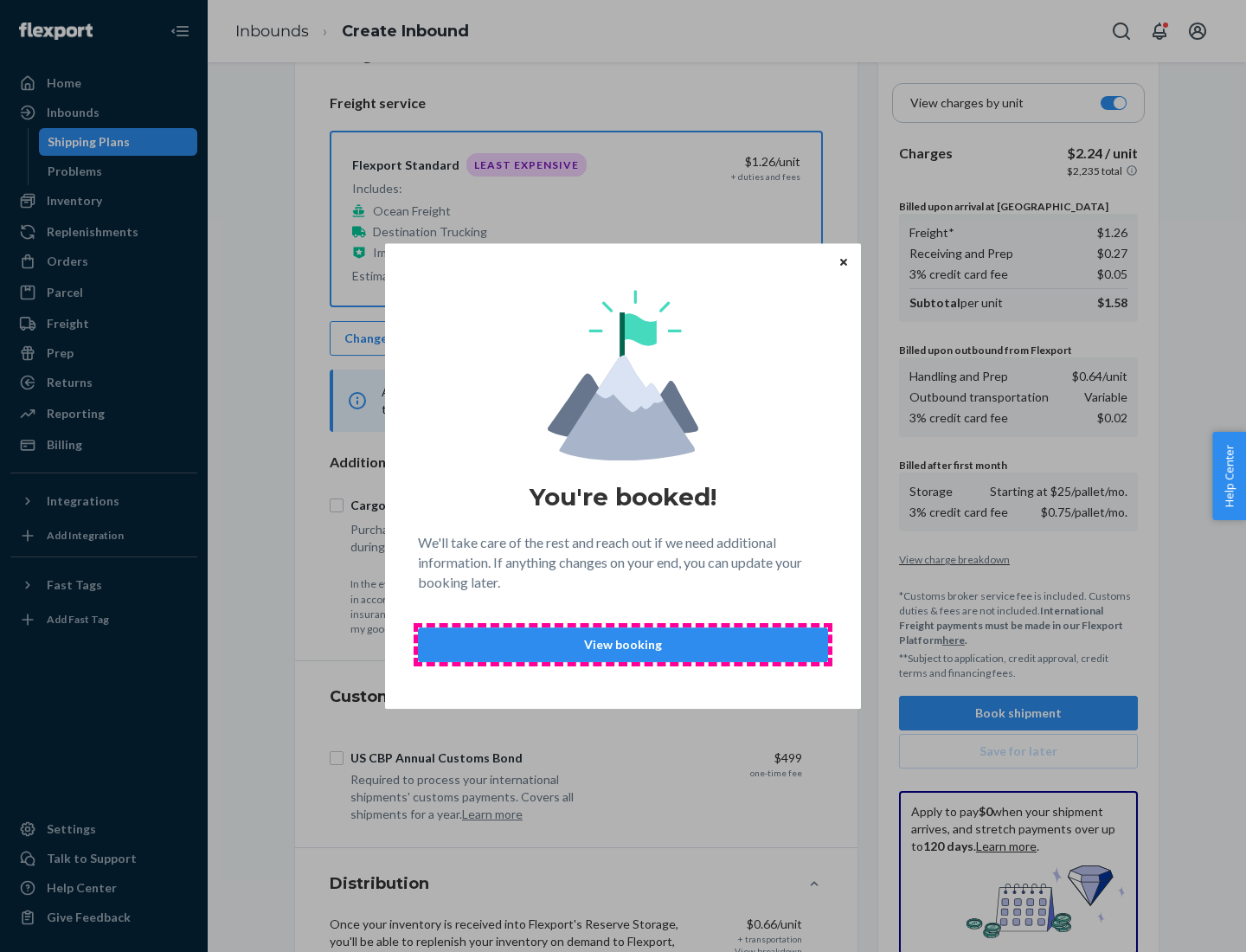
click at [623, 644] on p "View booking" at bounding box center [623, 644] width 381 height 17
